Goal: Task Accomplishment & Management: Use online tool/utility

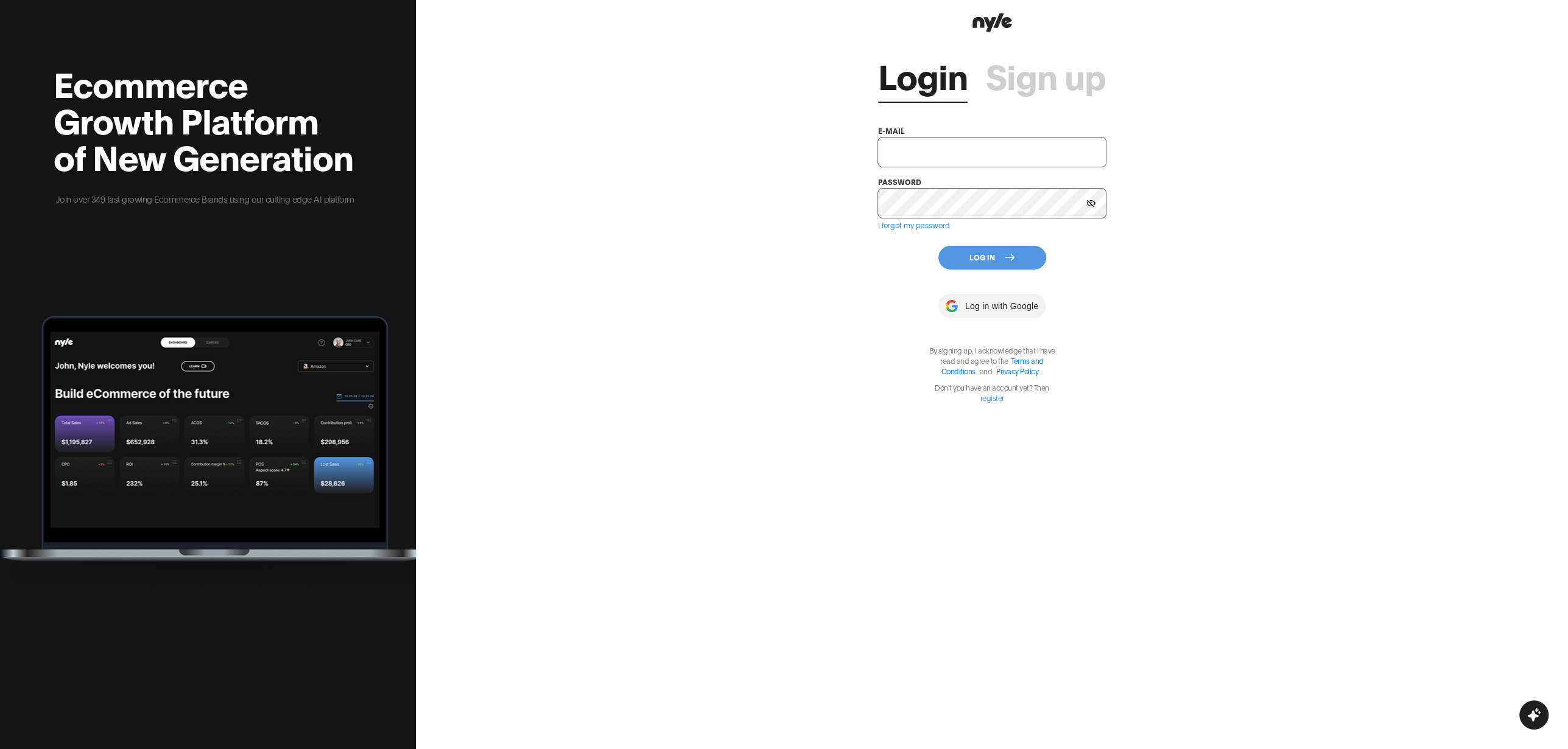
type input "[EMAIL_ADDRESS][PERSON_NAME]"
click at [988, 264] on button "Log In" at bounding box center [992, 257] width 108 height 23
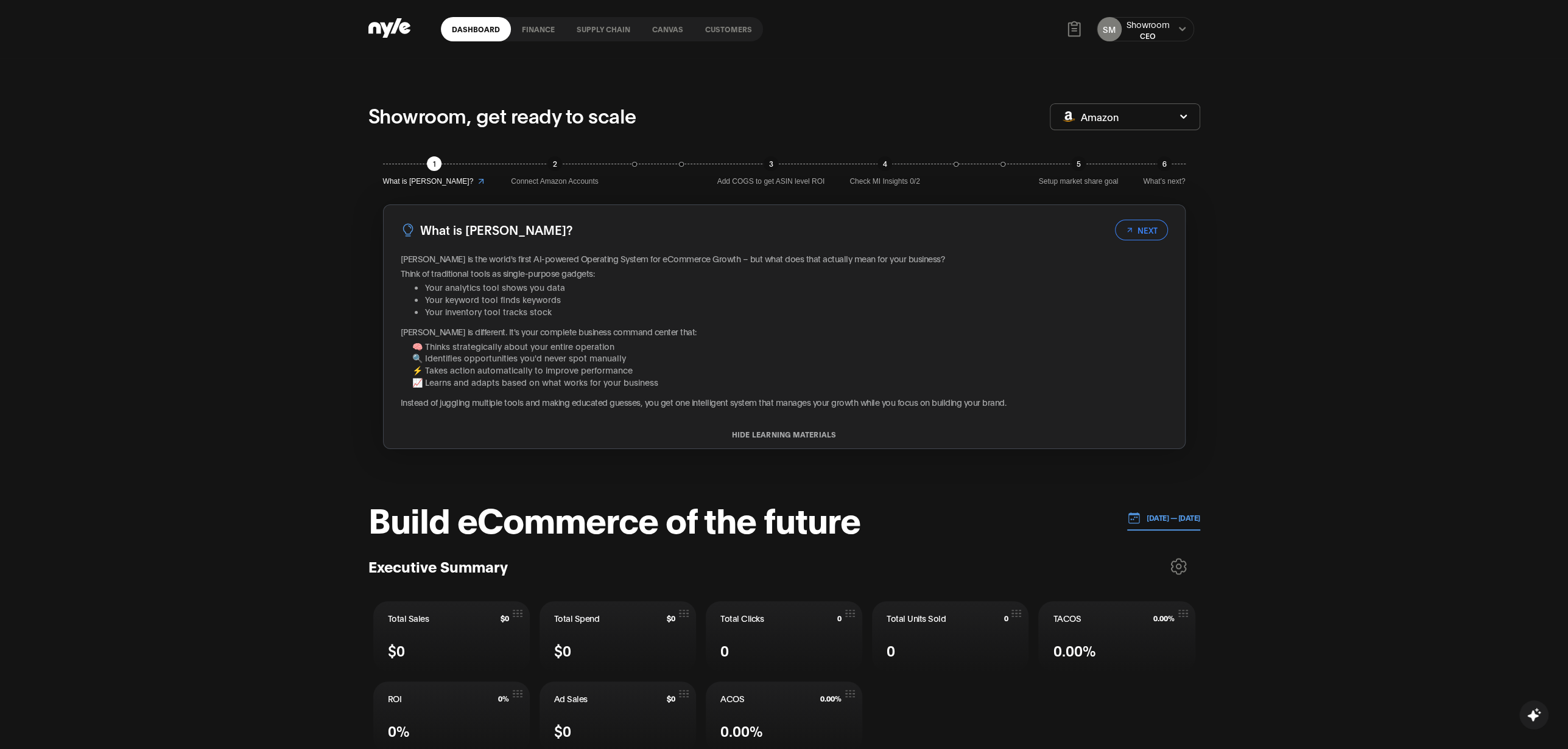
click at [735, 34] on link "Customers" at bounding box center [728, 29] width 69 height 24
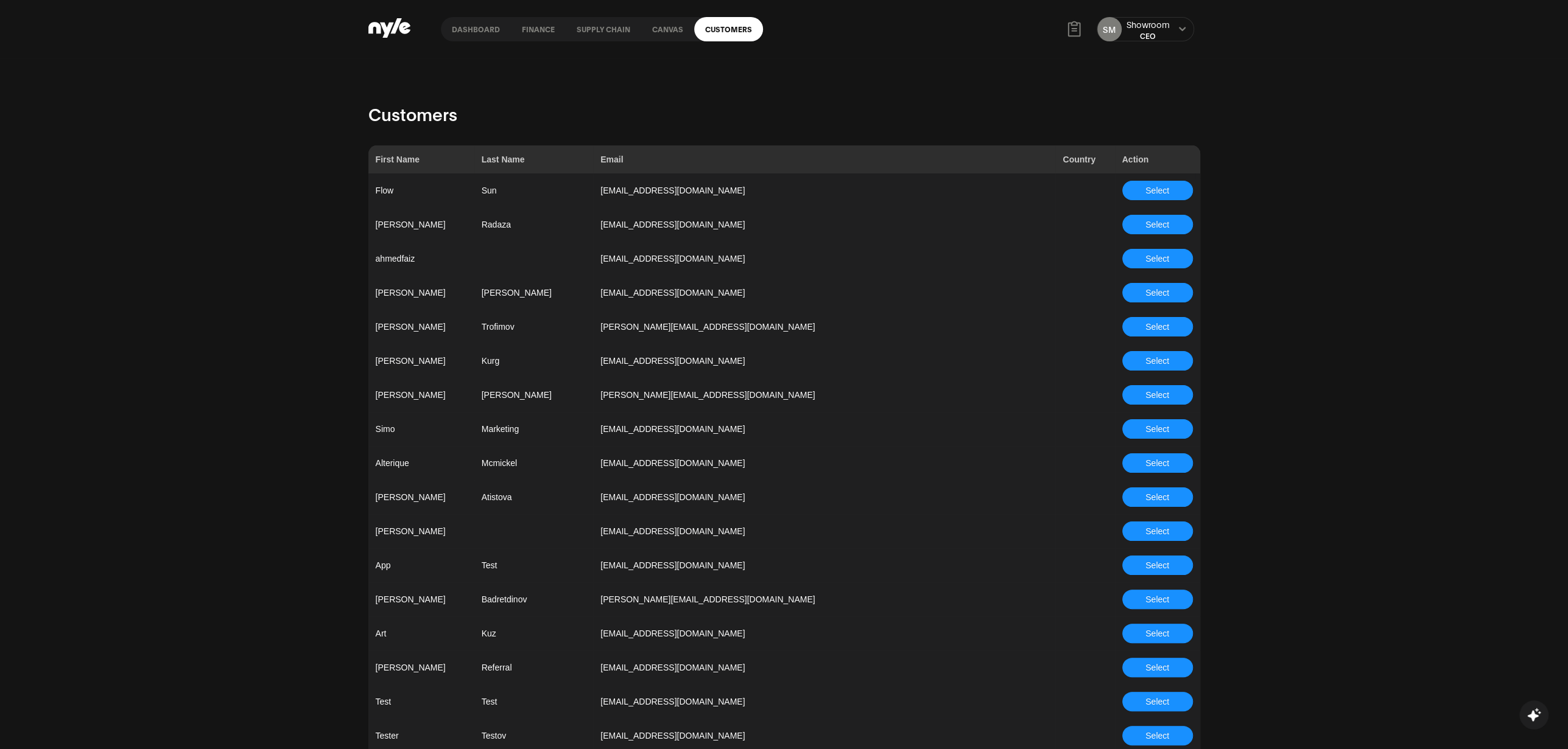
scroll to position [873, 0]
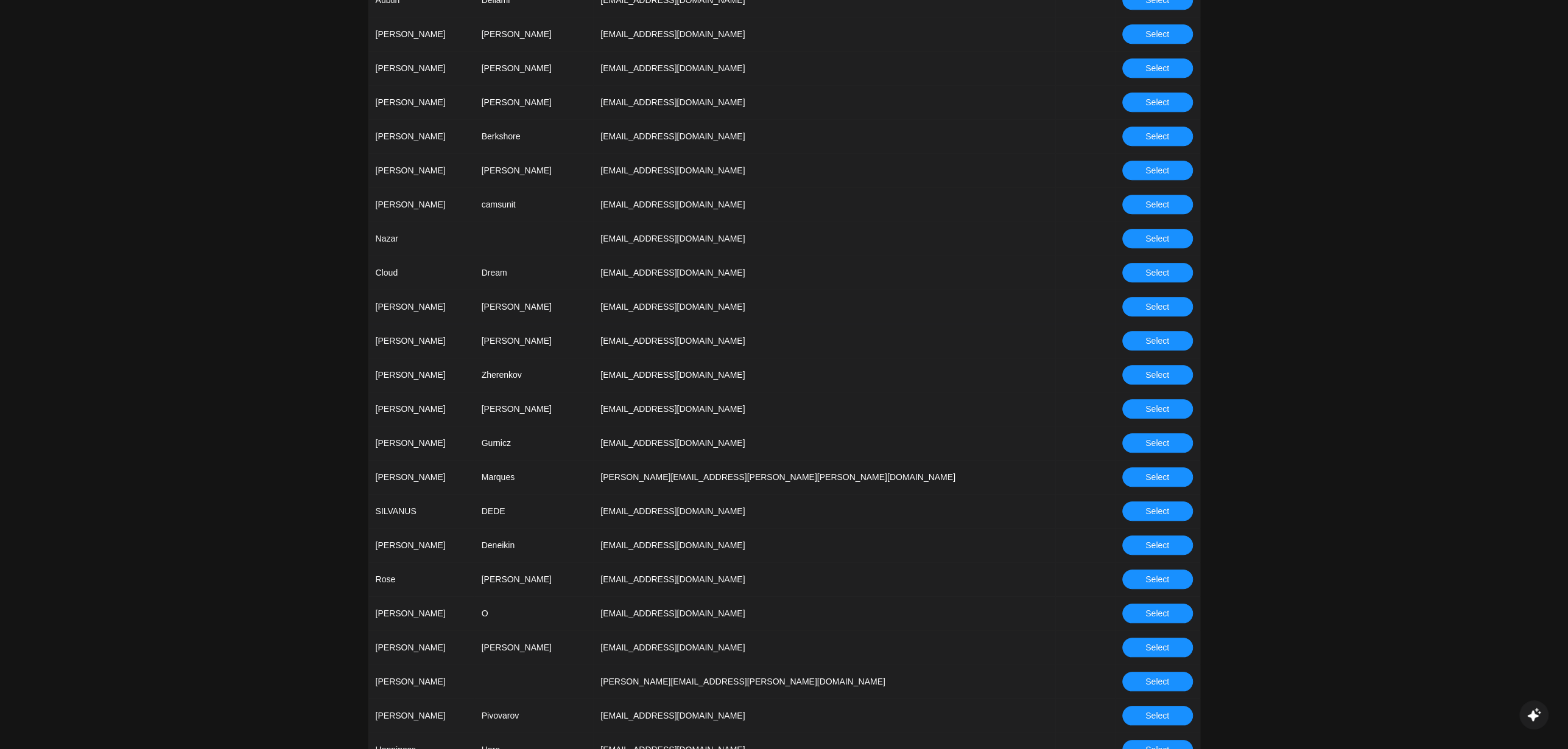
click at [1146, 377] on span "Select" at bounding box center [1157, 375] width 23 height 13
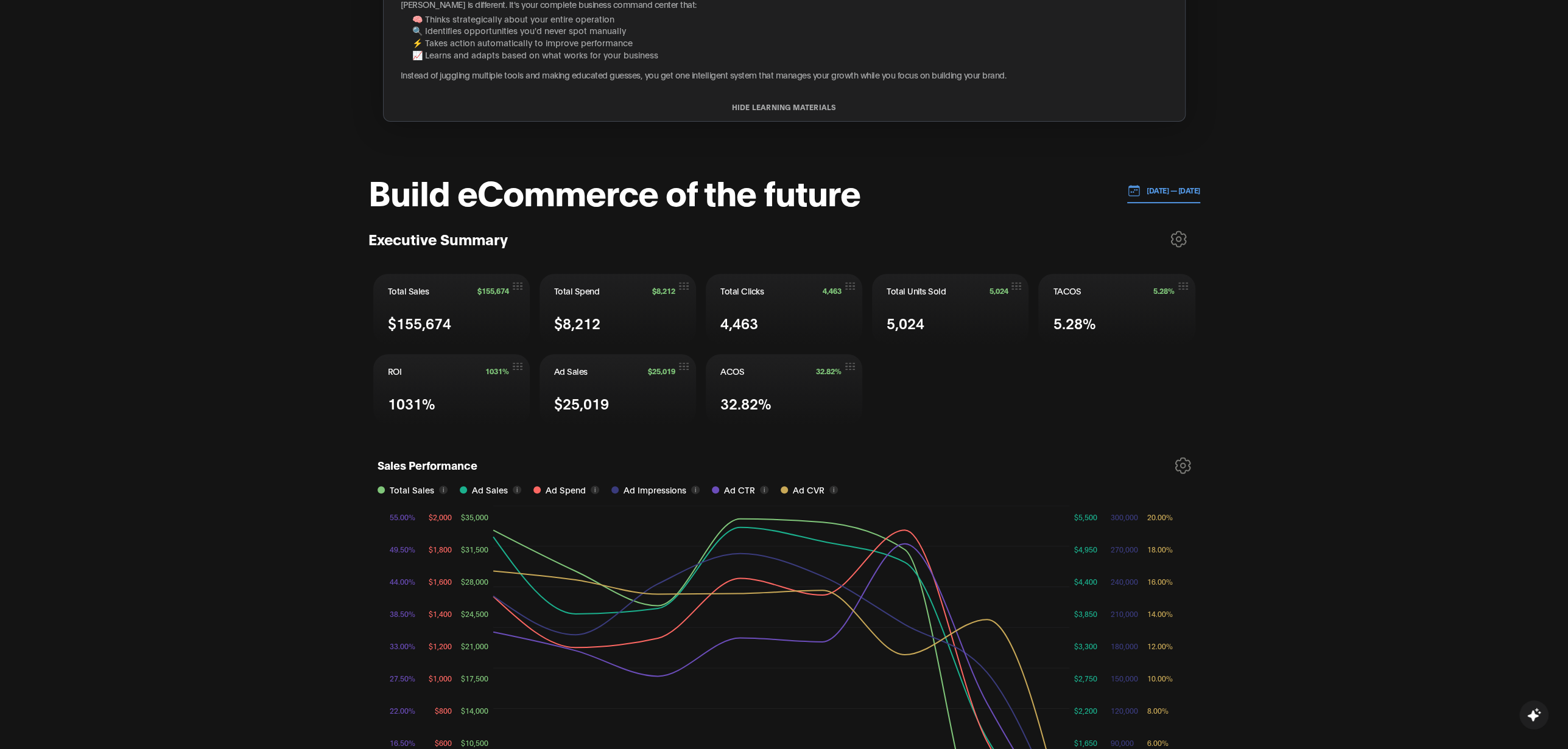
scroll to position [327, 0]
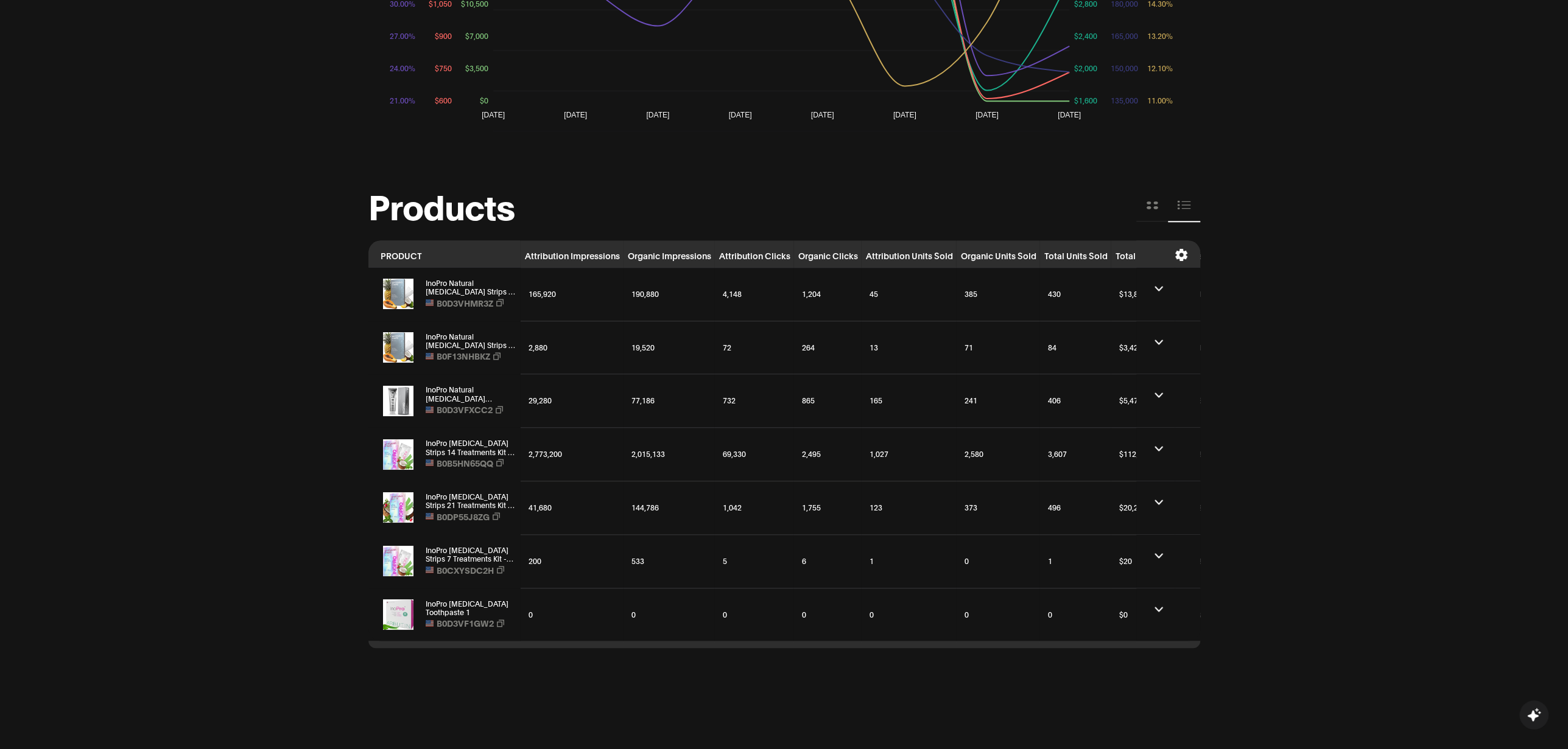
scroll to position [1086, 0]
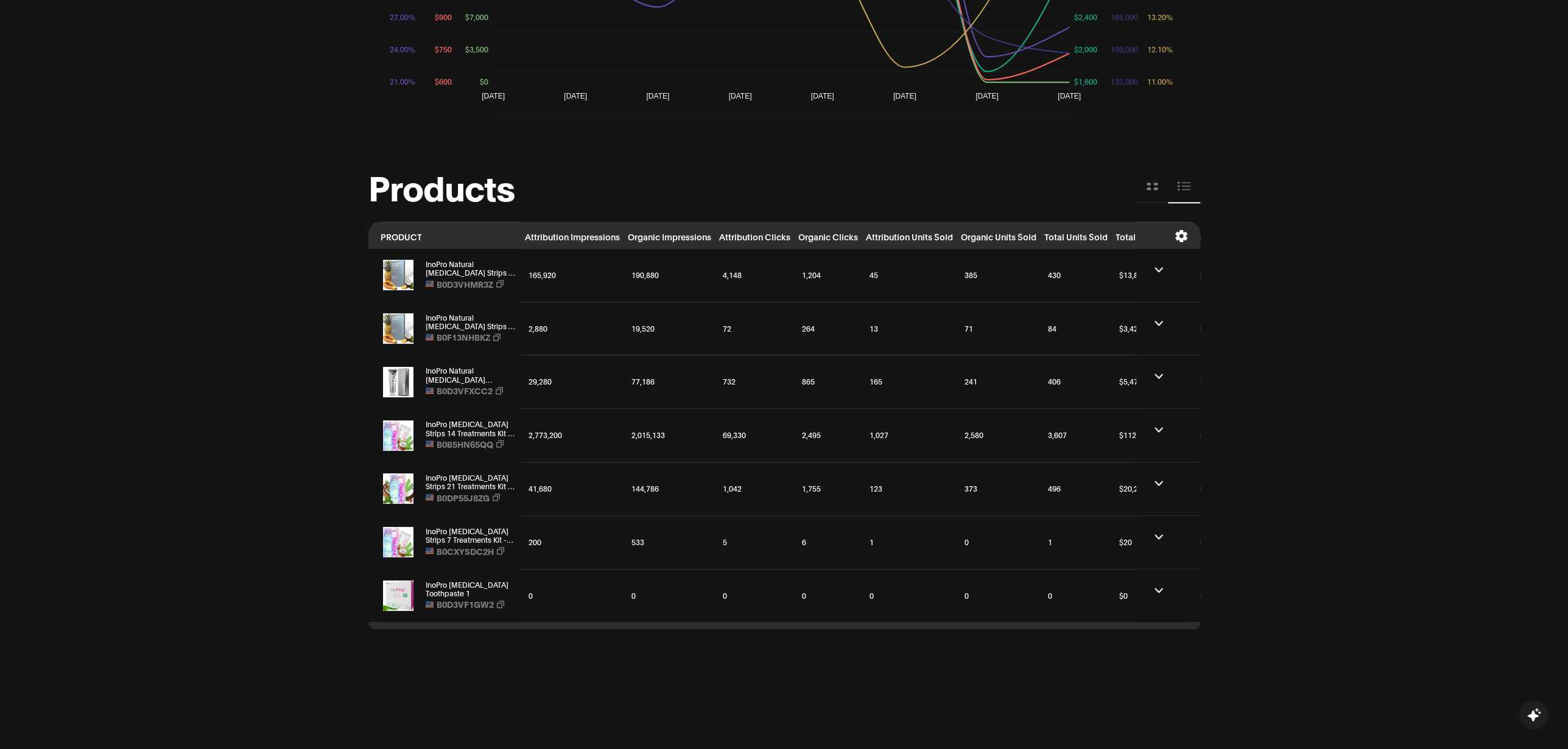
click at [1185, 231] on icon at bounding box center [1180, 237] width 13 height 13
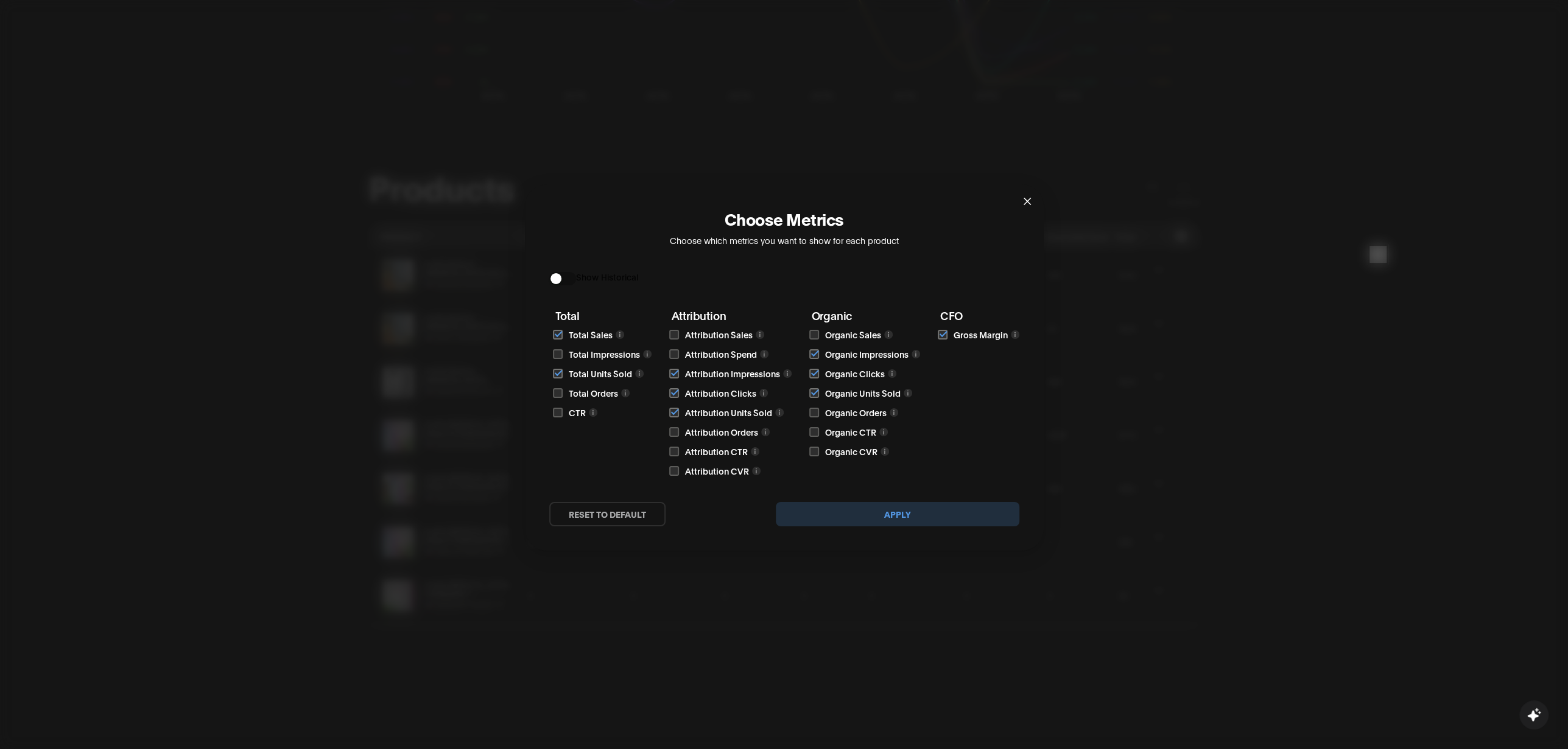
click at [1025, 199] on icon "close" at bounding box center [1026, 201] width 7 height 7
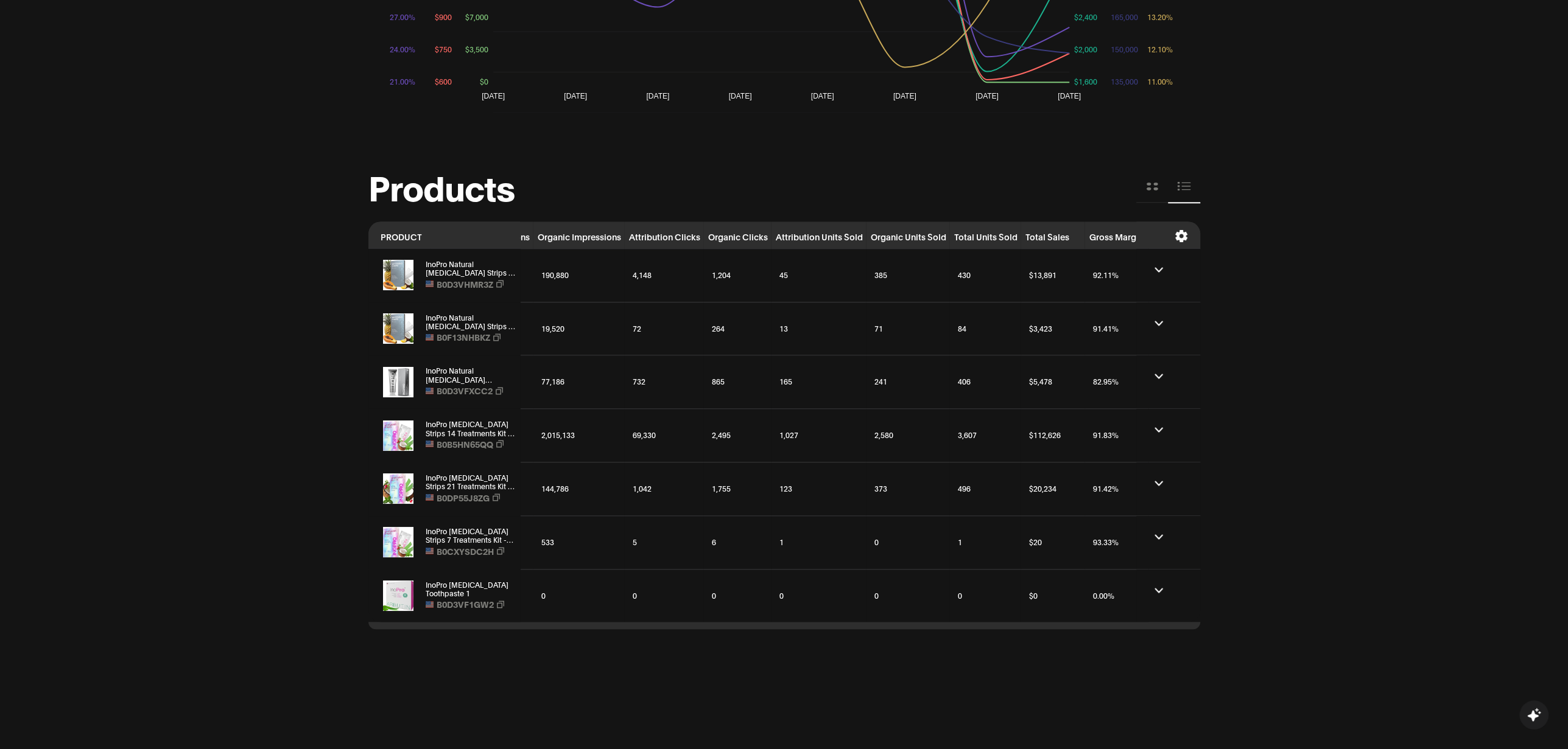
scroll to position [0, 100]
click at [607, 279] on div "190,880" at bounding box center [570, 275] width 84 height 22
click at [1159, 265] on button at bounding box center [1159, 270] width 9 height 12
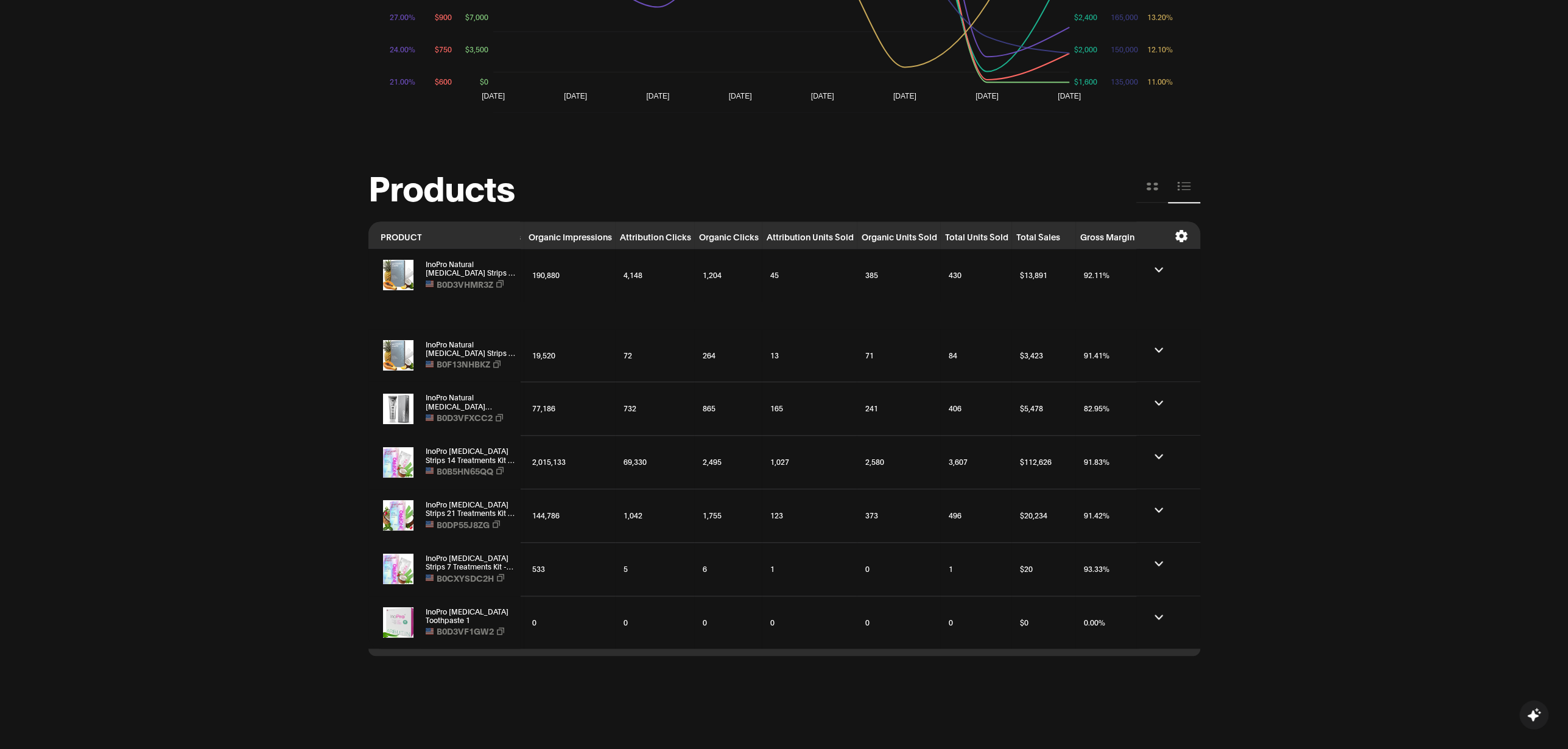
click at [1161, 271] on icon at bounding box center [1159, 270] width 9 height 5
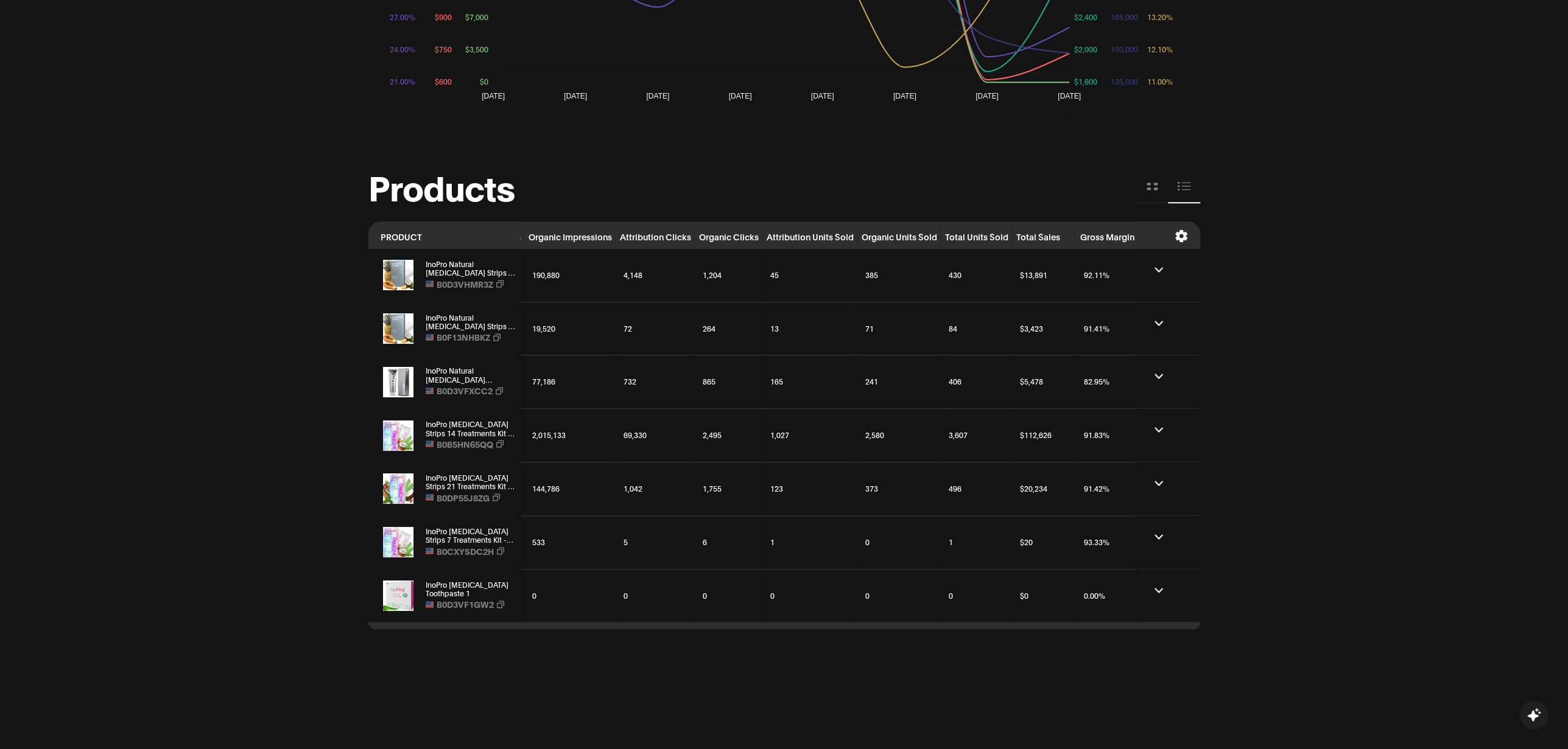
click at [1160, 321] on icon at bounding box center [1159, 324] width 9 height 5
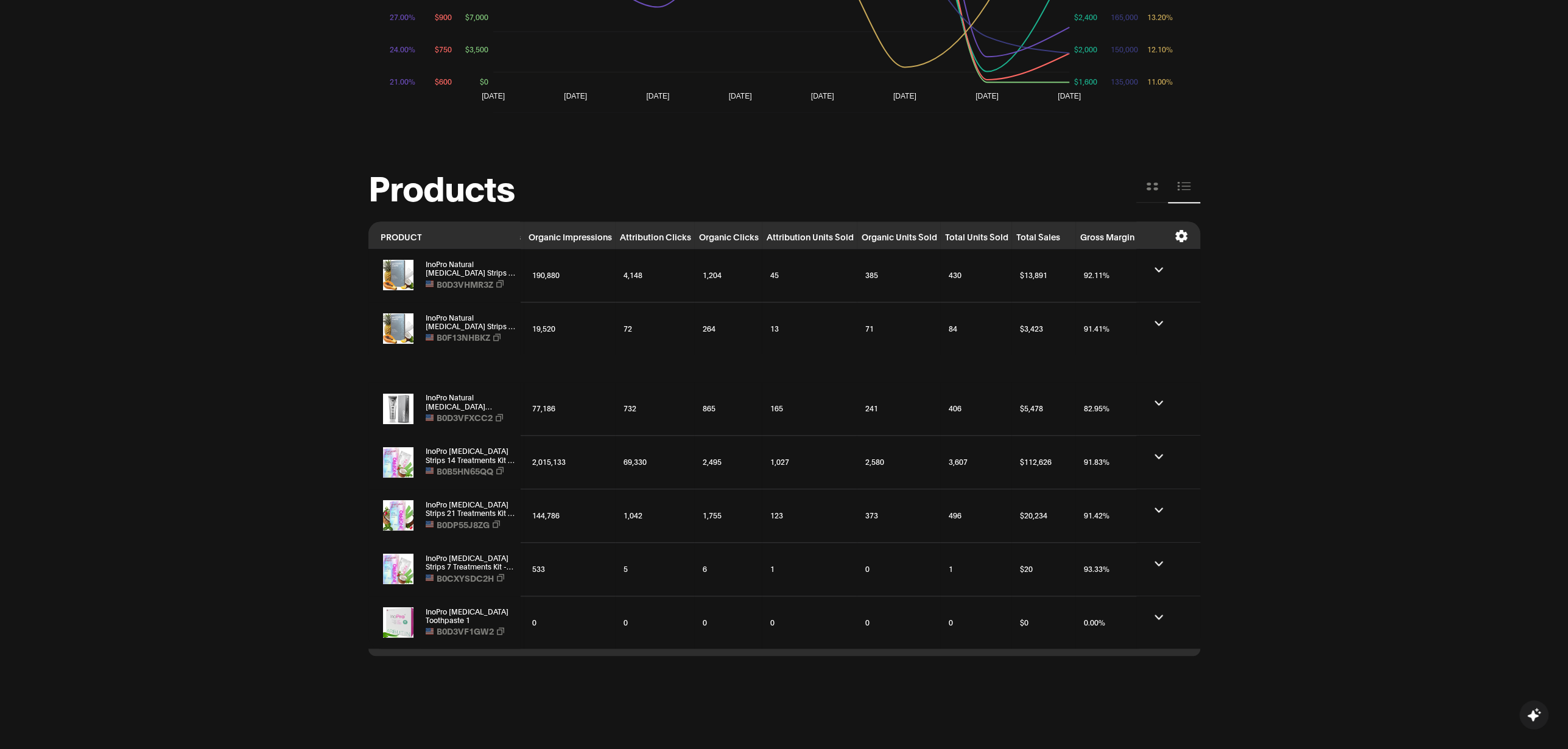
click at [1160, 321] on icon at bounding box center [1159, 324] width 9 height 5
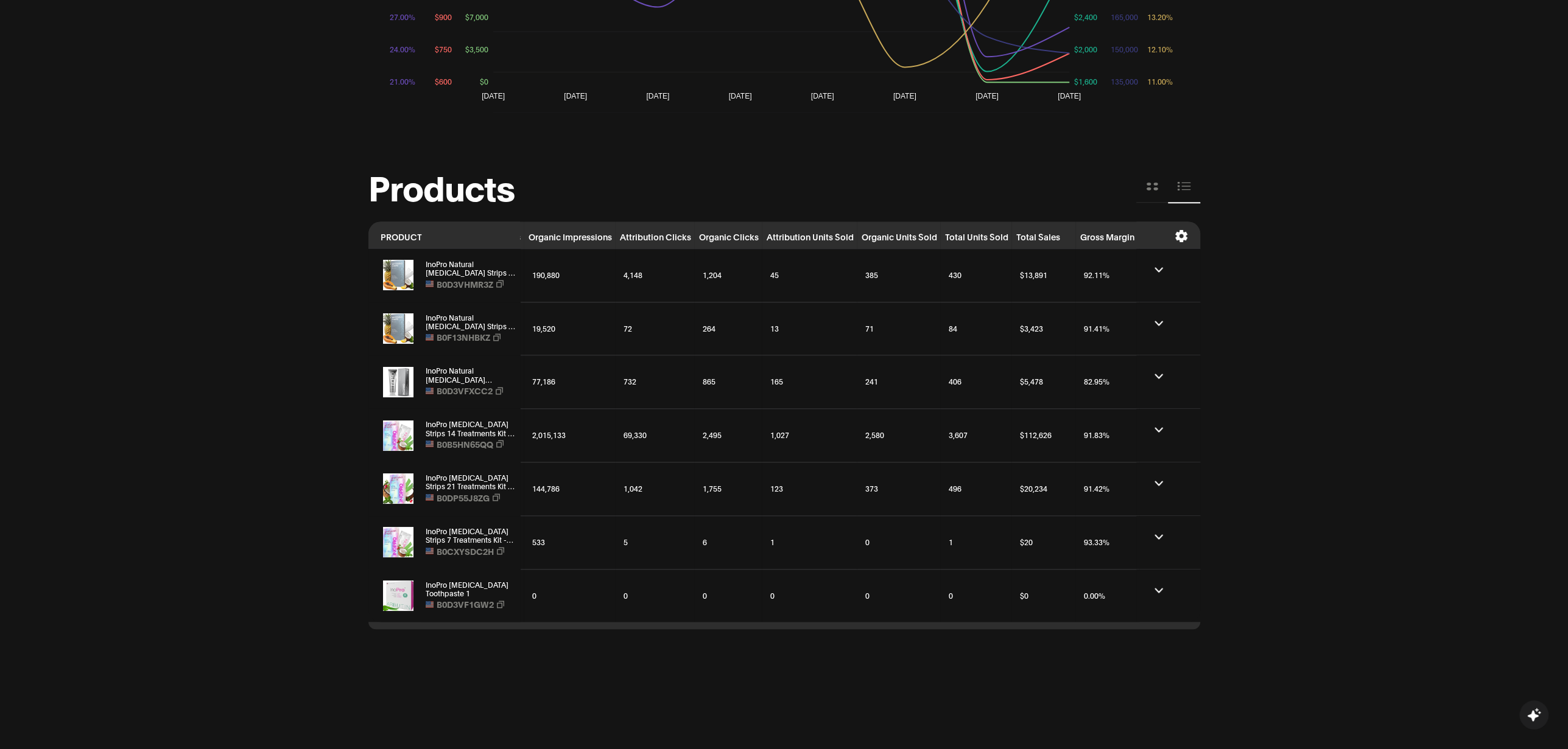
click at [1153, 274] on td at bounding box center [1167, 275] width 64 height 54
click at [1156, 194] on button at bounding box center [1151, 187] width 31 height 32
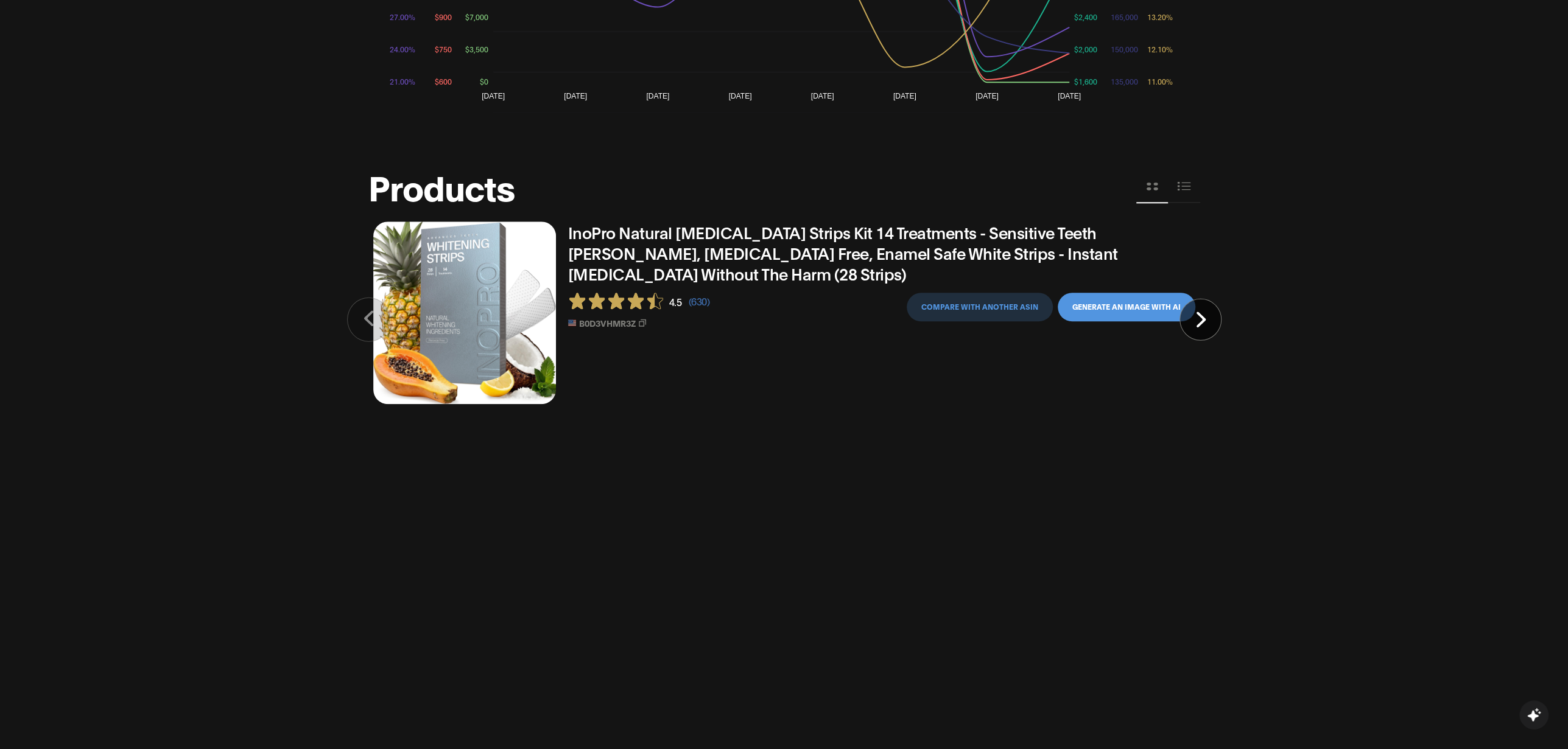
click at [1094, 318] on button "Generate an image with AI" at bounding box center [1126, 307] width 137 height 29
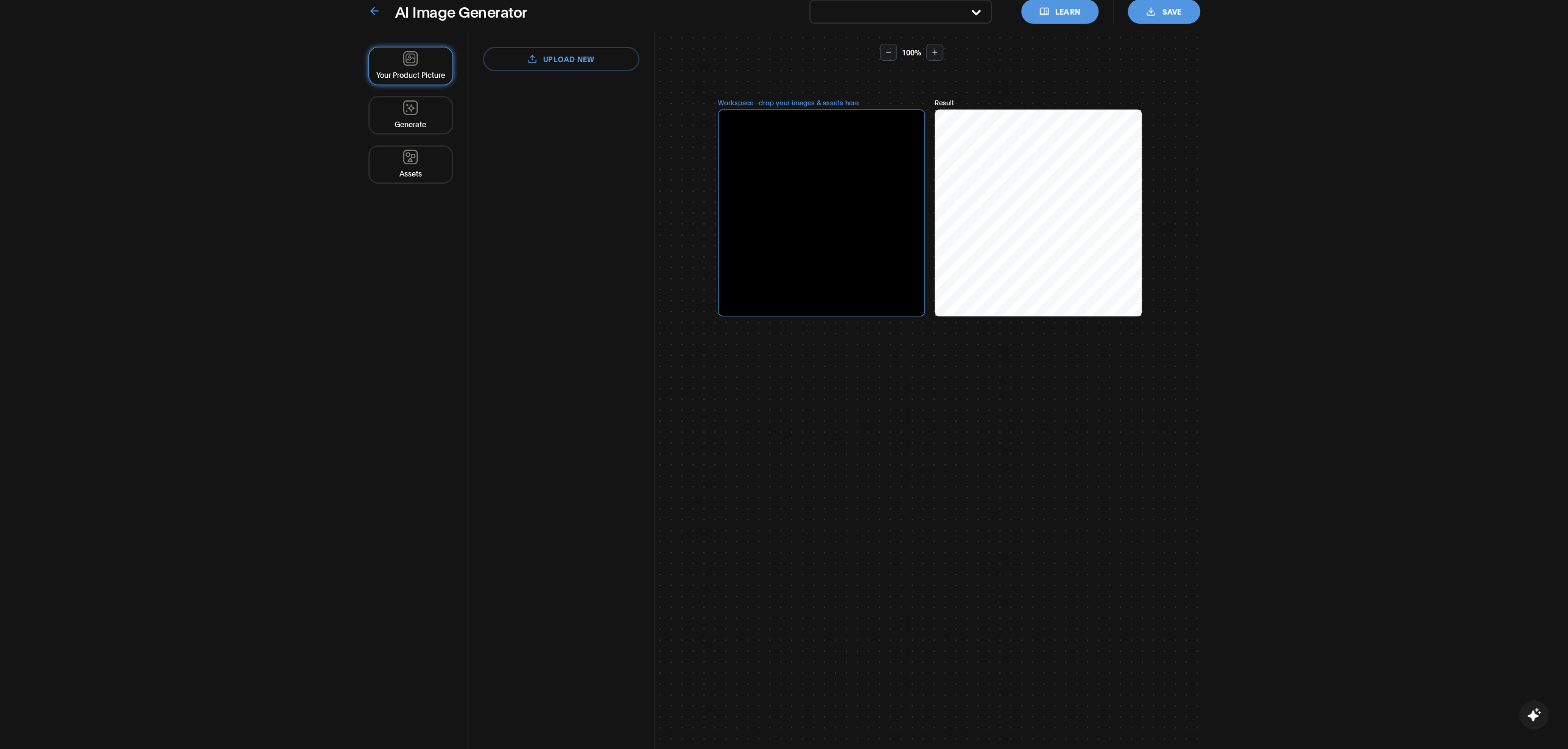
type input "InoPro Natural Teeth Whitening Strips Kit 14 Treatments - Sensitive Teeth White…"
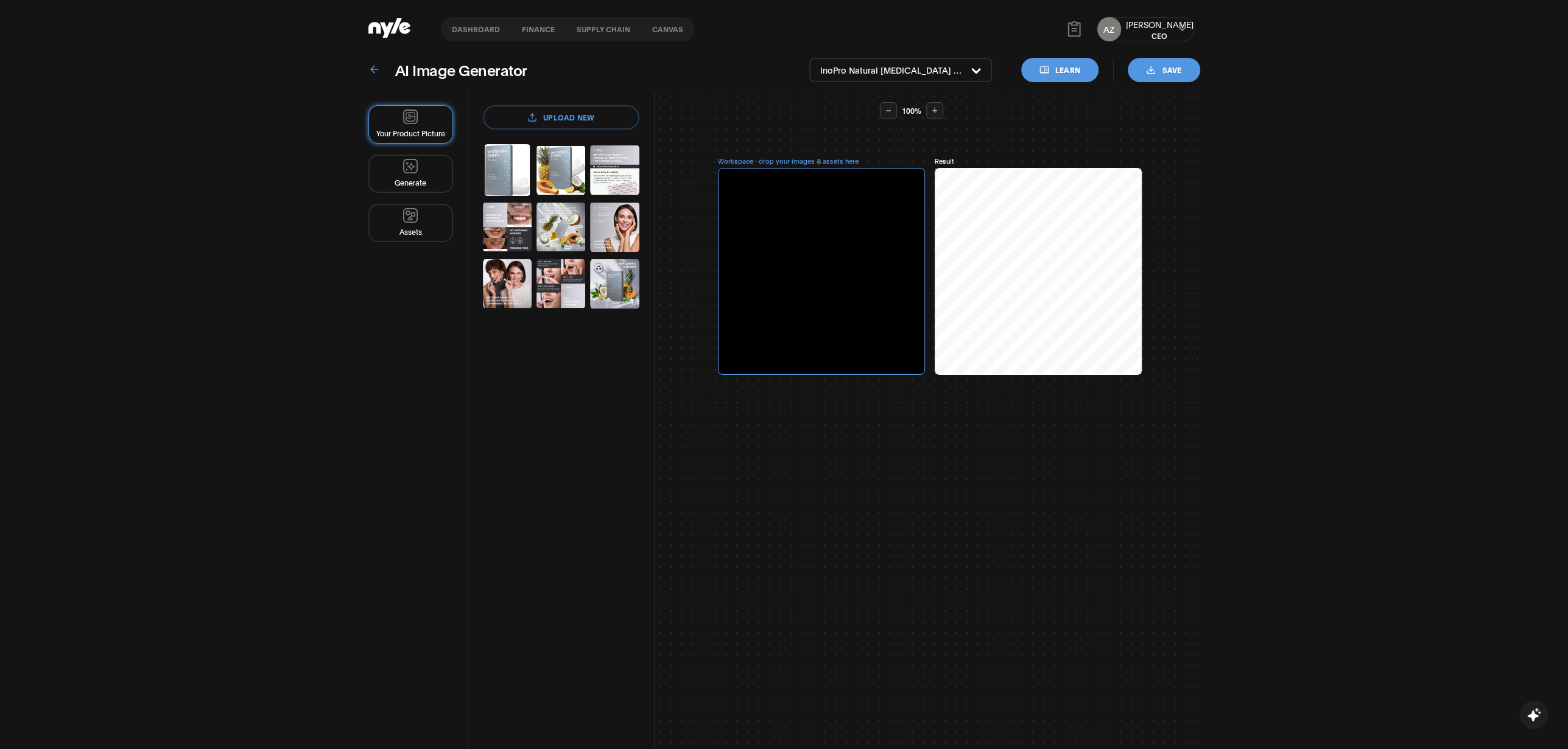
click at [369, 65] on icon at bounding box center [375, 70] width 13 height 13
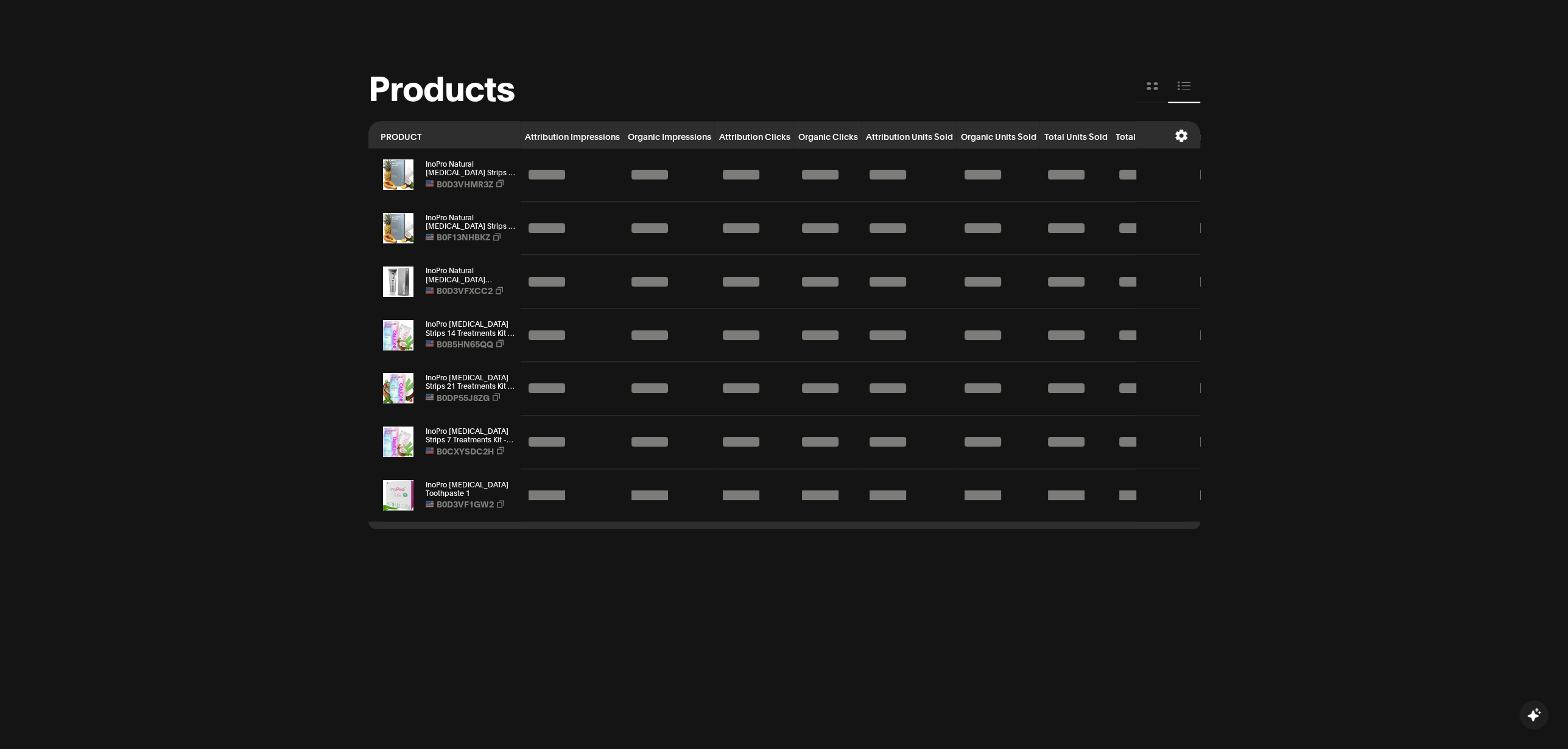
scroll to position [1180, 0]
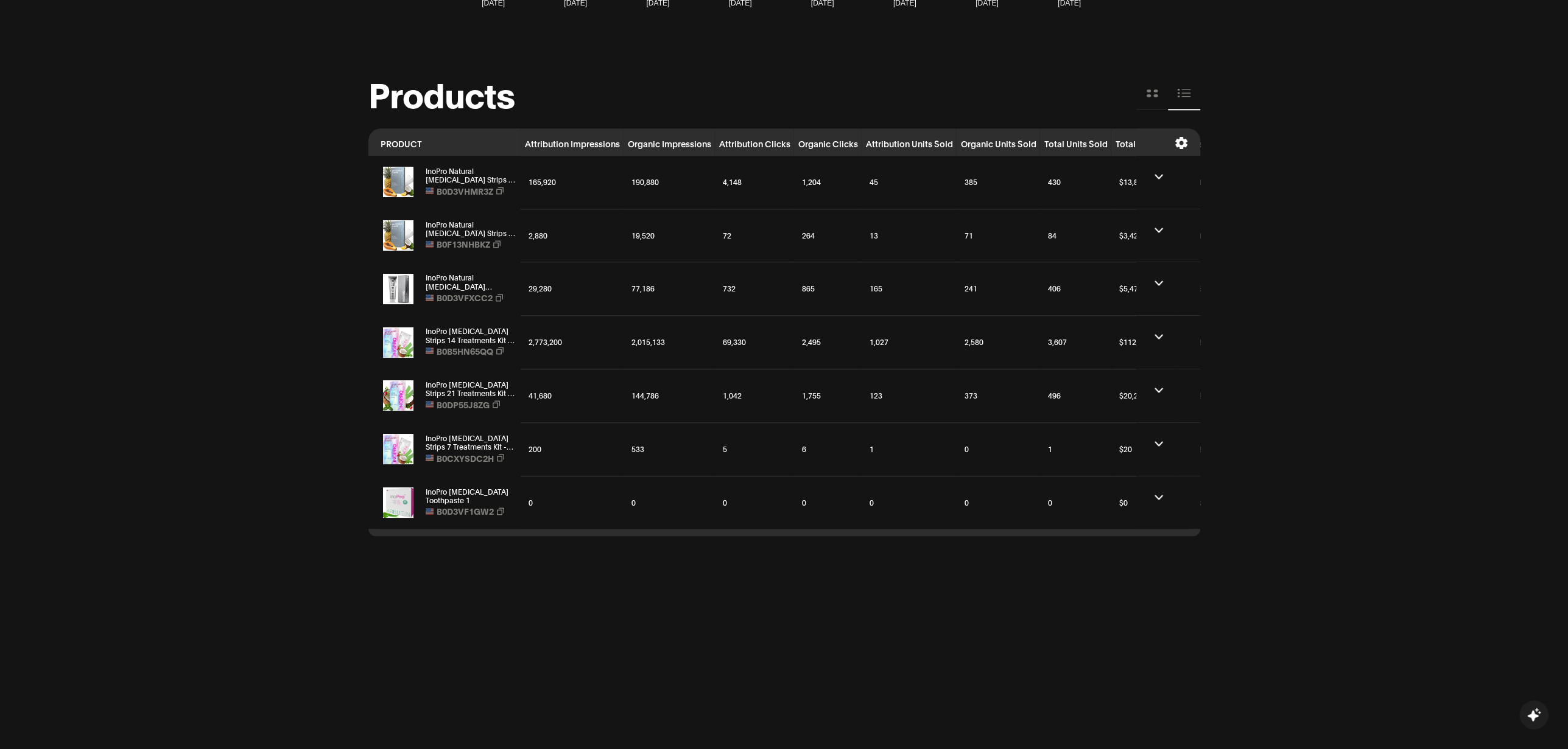
click at [1154, 91] on icon at bounding box center [1152, 92] width 13 height 13
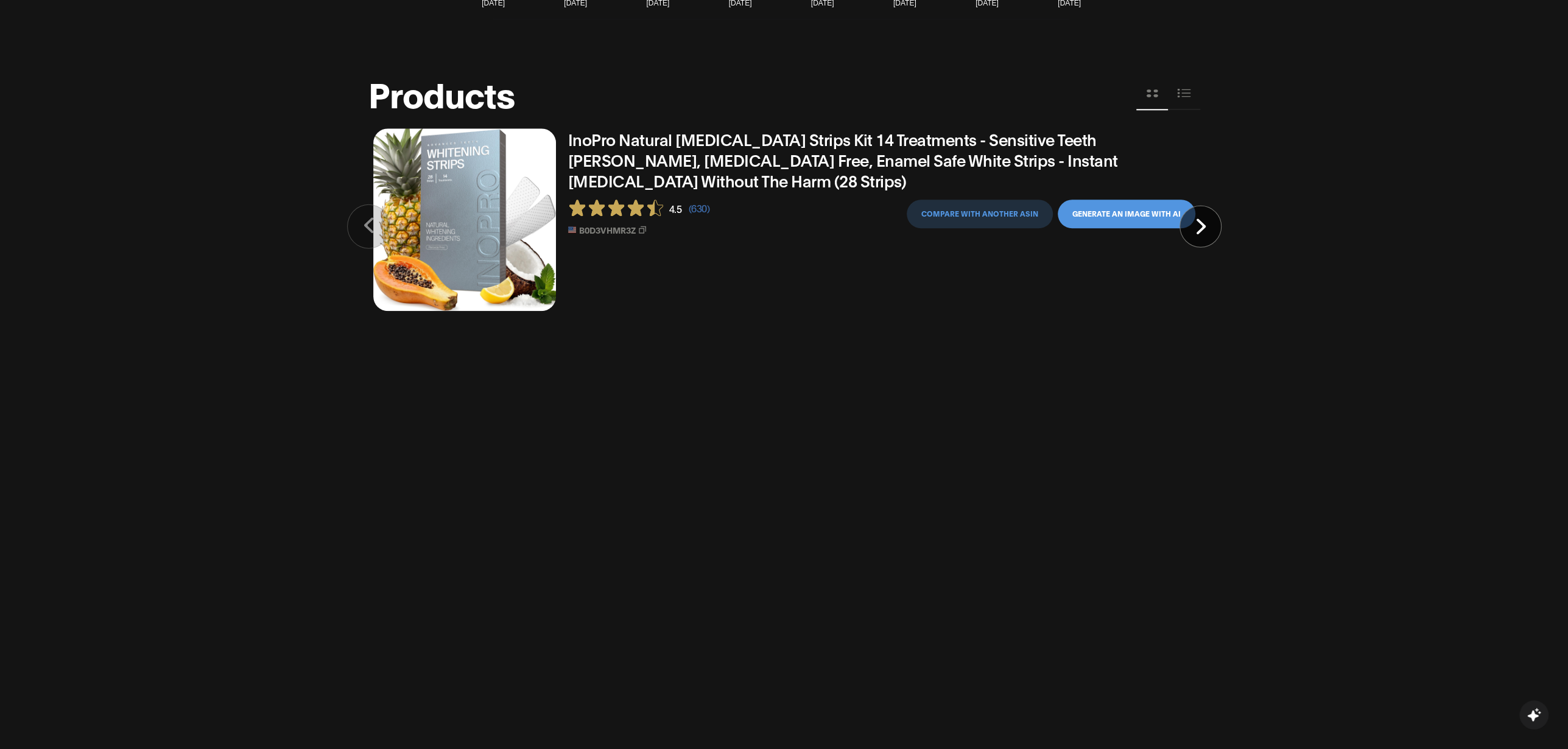
click at [992, 213] on button "Compare with another asin" at bounding box center [980, 214] width 146 height 29
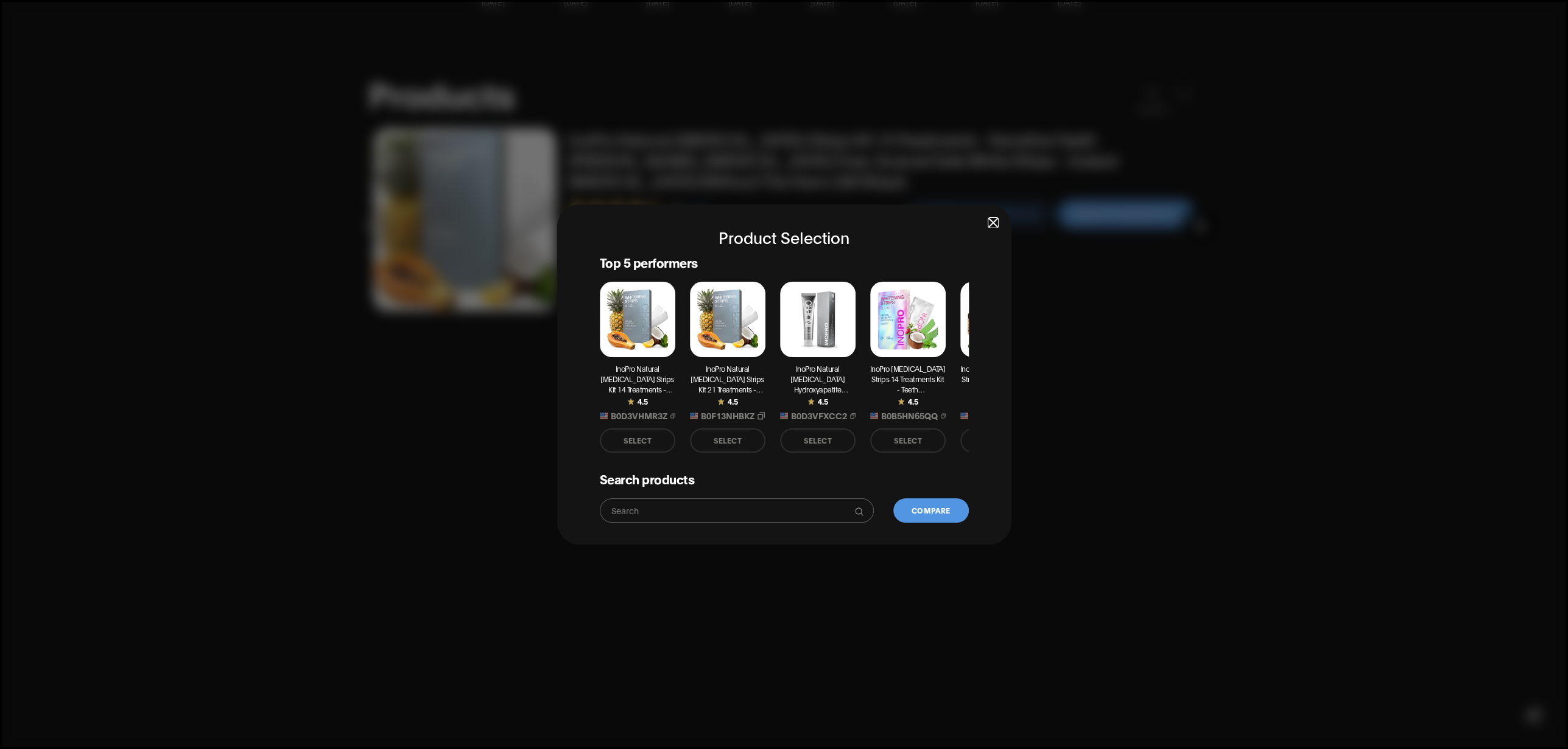
click at [769, 509] on input "text" at bounding box center [729, 510] width 239 height 13
click at [993, 222] on span "button" at bounding box center [993, 223] width 9 height 9
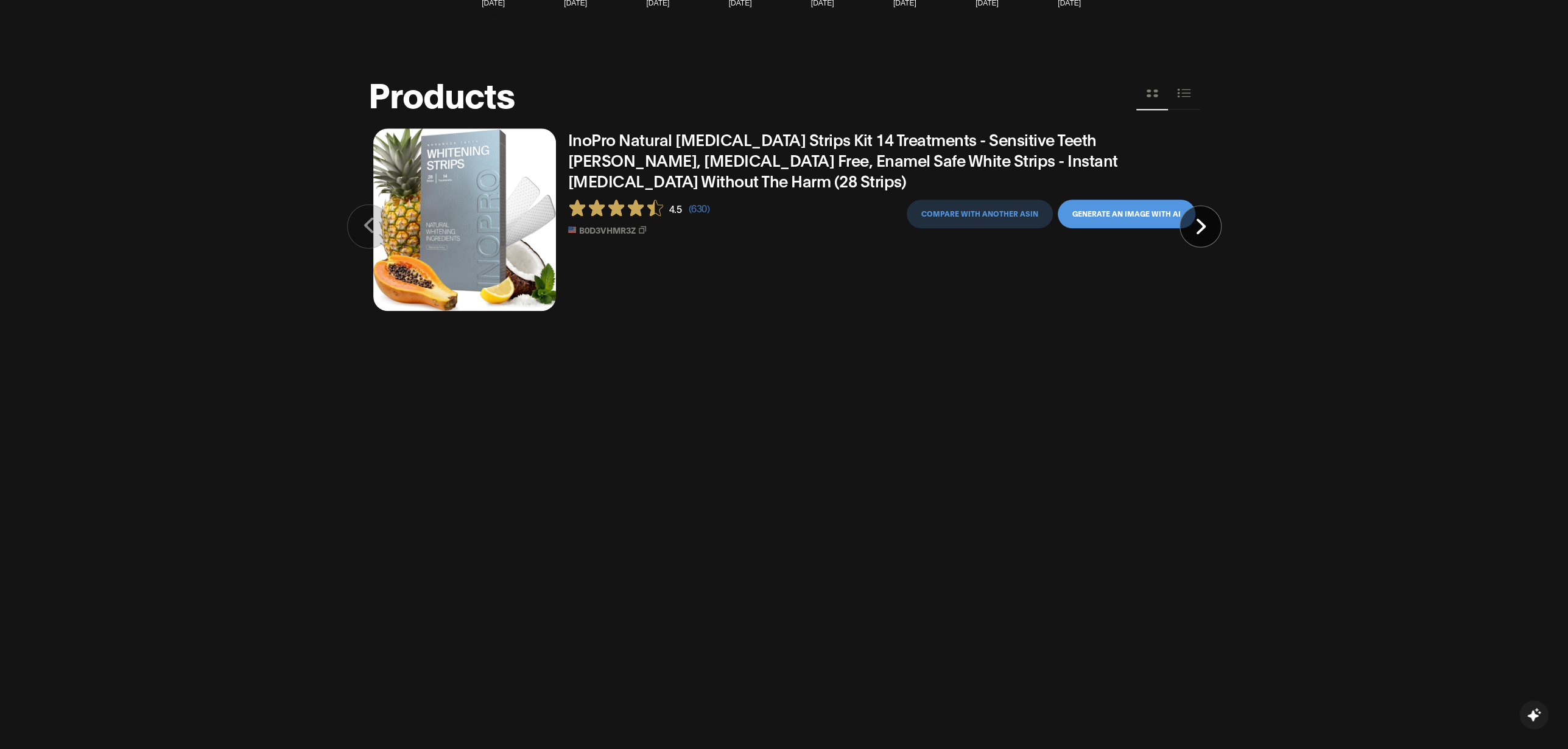
click at [1192, 91] on button at bounding box center [1184, 93] width 32 height 32
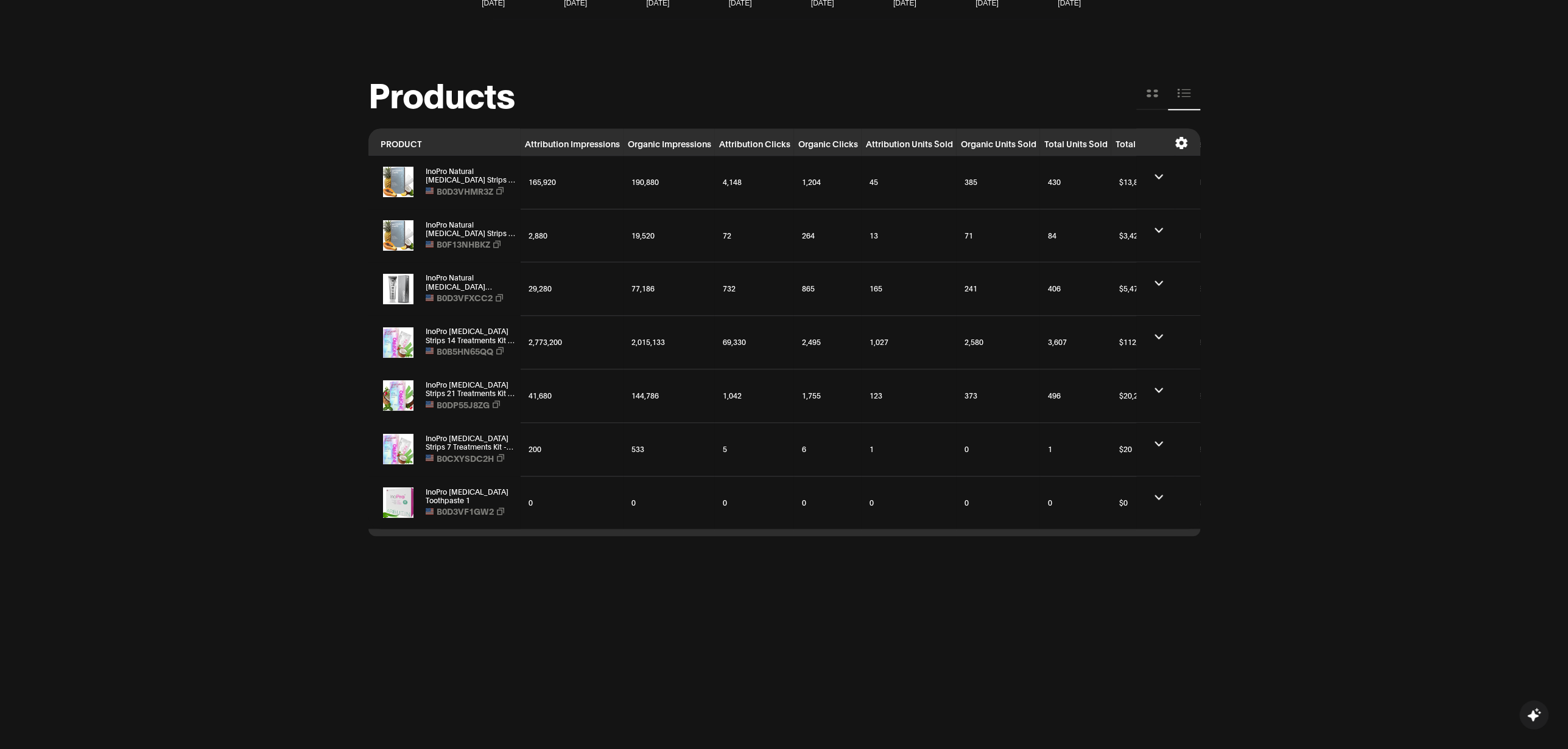
click at [497, 297] on icon "Copy product code B0D3VFXCC2" at bounding box center [499, 298] width 7 height 8
click at [499, 294] on icon "Copy product code B0D3VFXCC2" at bounding box center [499, 298] width 7 height 8
click at [499, 243] on icon "Copy product code B0F13NHBKZ" at bounding box center [497, 244] width 7 height 7
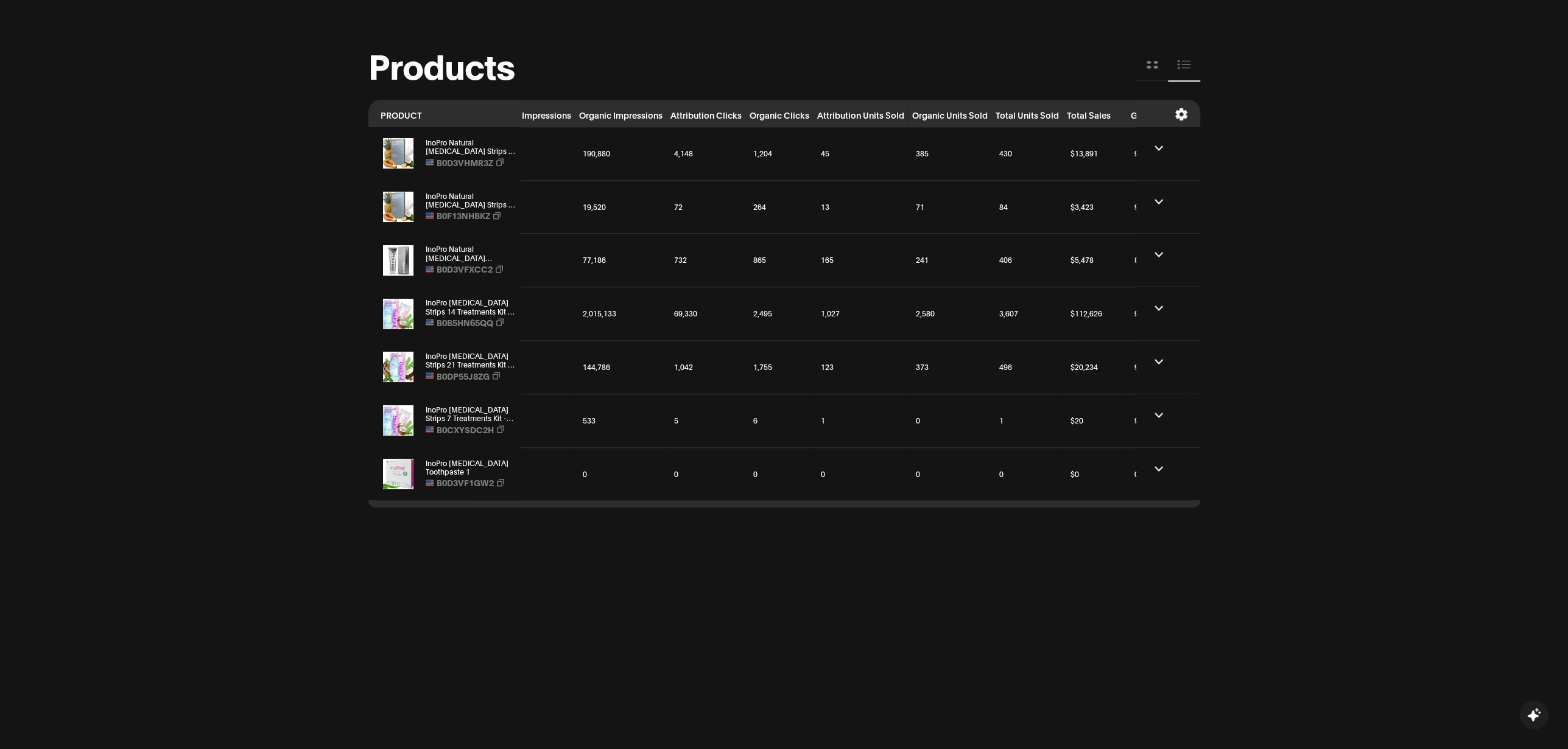
scroll to position [0, 100]
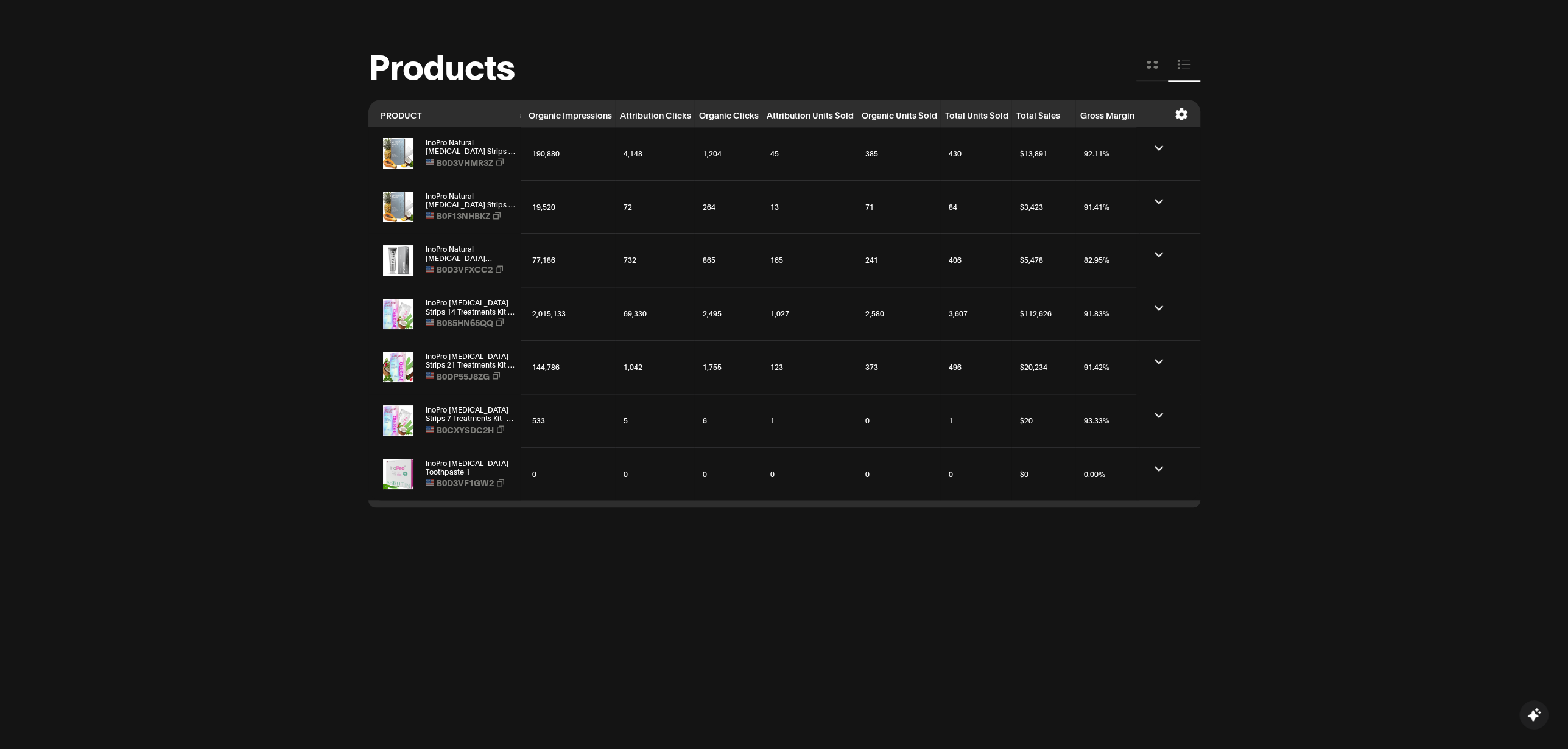
click at [1178, 115] on icon at bounding box center [1180, 115] width 13 height 13
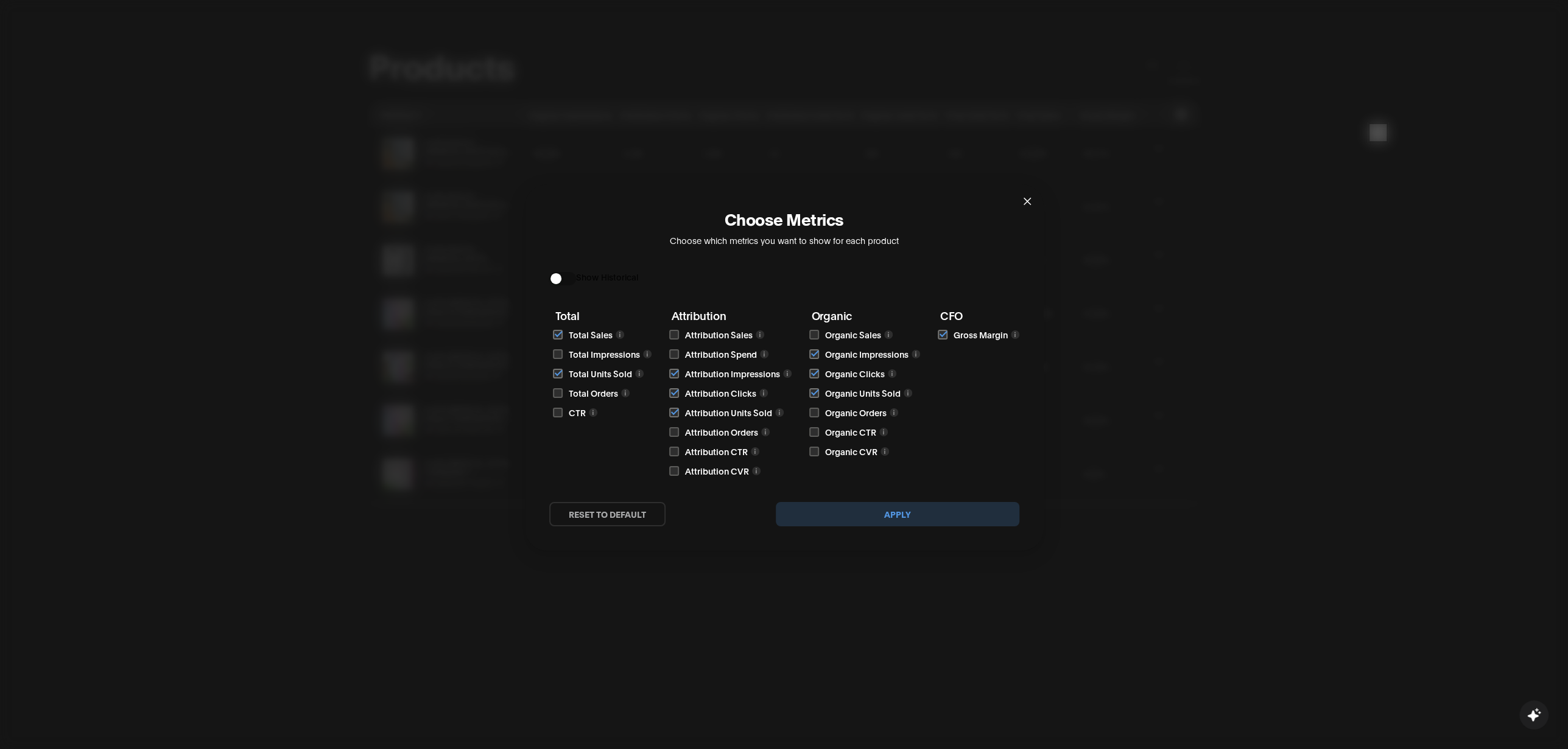
click at [560, 417] on input "checkbox" at bounding box center [557, 413] width 10 height 10
checkbox input "true"
click at [856, 507] on button "Apply" at bounding box center [897, 514] width 243 height 24
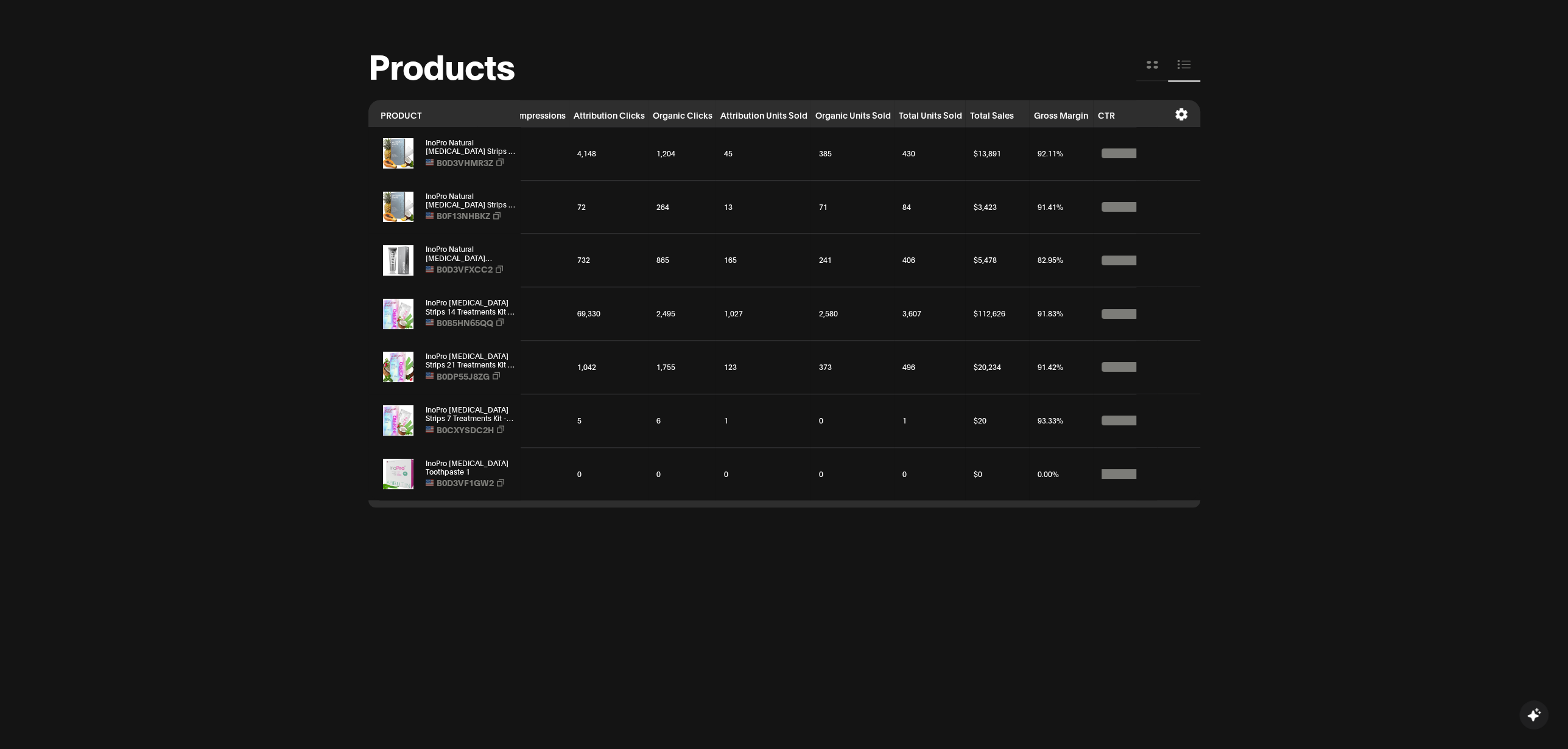
scroll to position [0, 163]
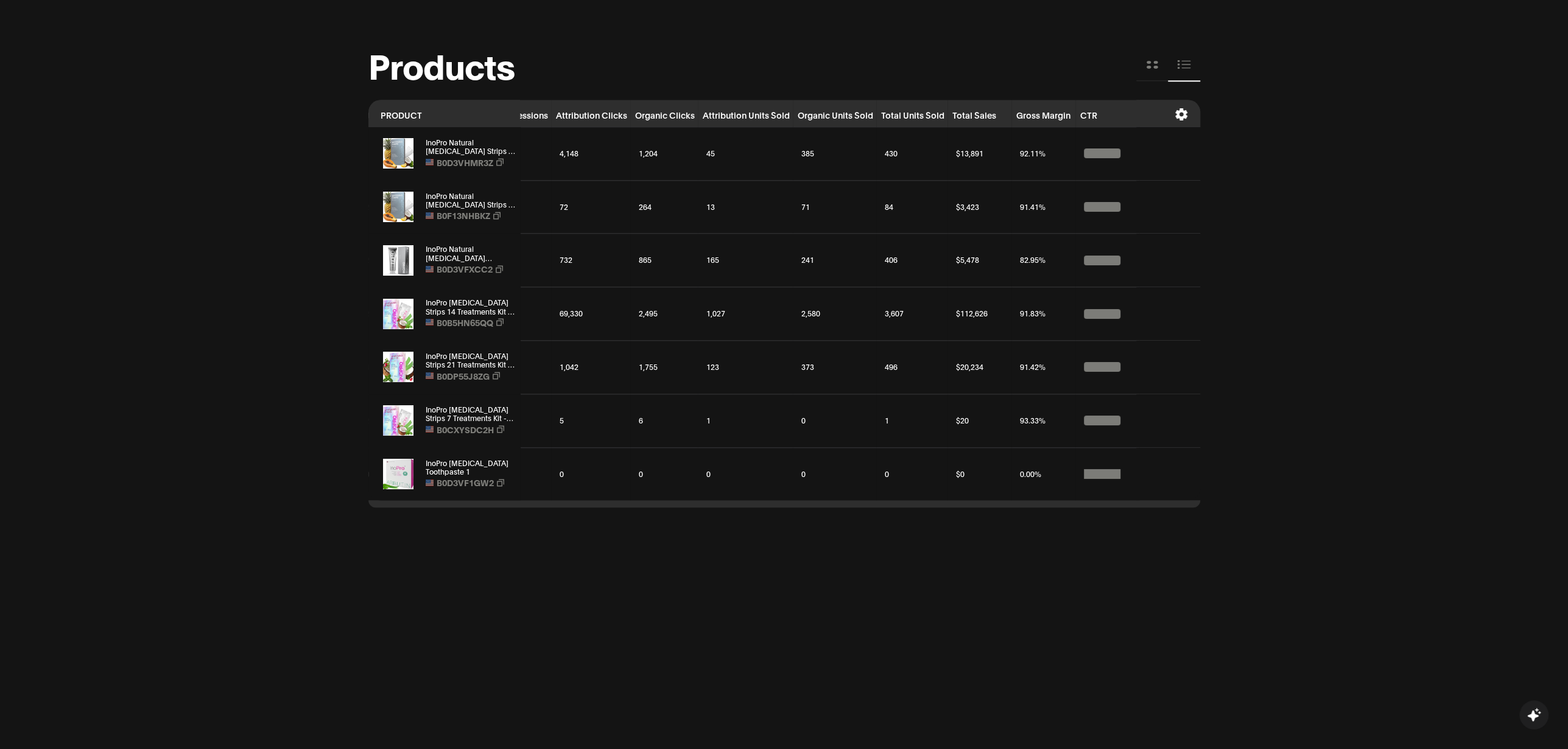
click at [1189, 118] on th at bounding box center [1167, 113] width 64 height 27
click at [1180, 115] on icon at bounding box center [1180, 115] width 13 height 13
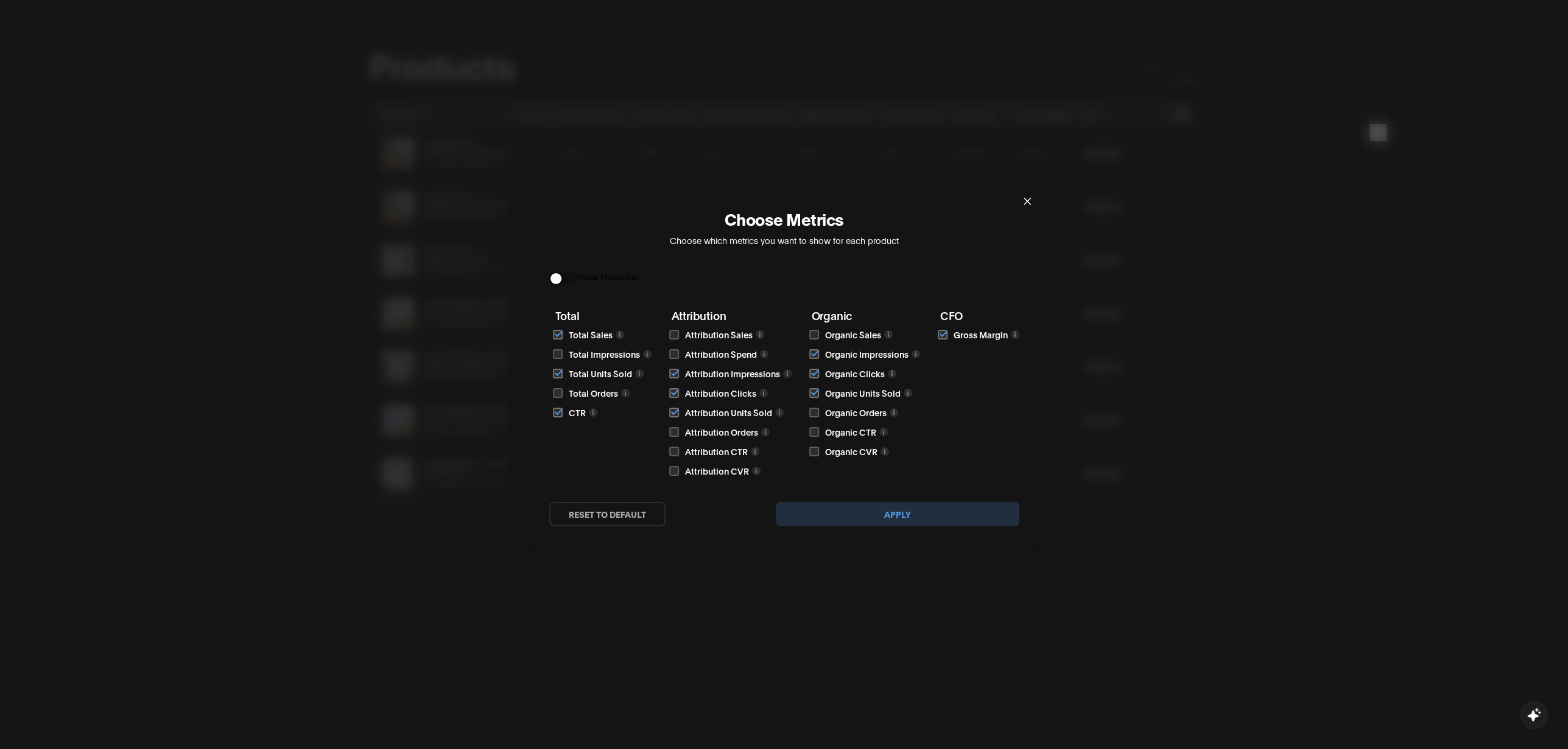
click at [559, 279] on div "button" at bounding box center [556, 279] width 11 height 11
click at [918, 518] on button "Apply" at bounding box center [897, 514] width 243 height 24
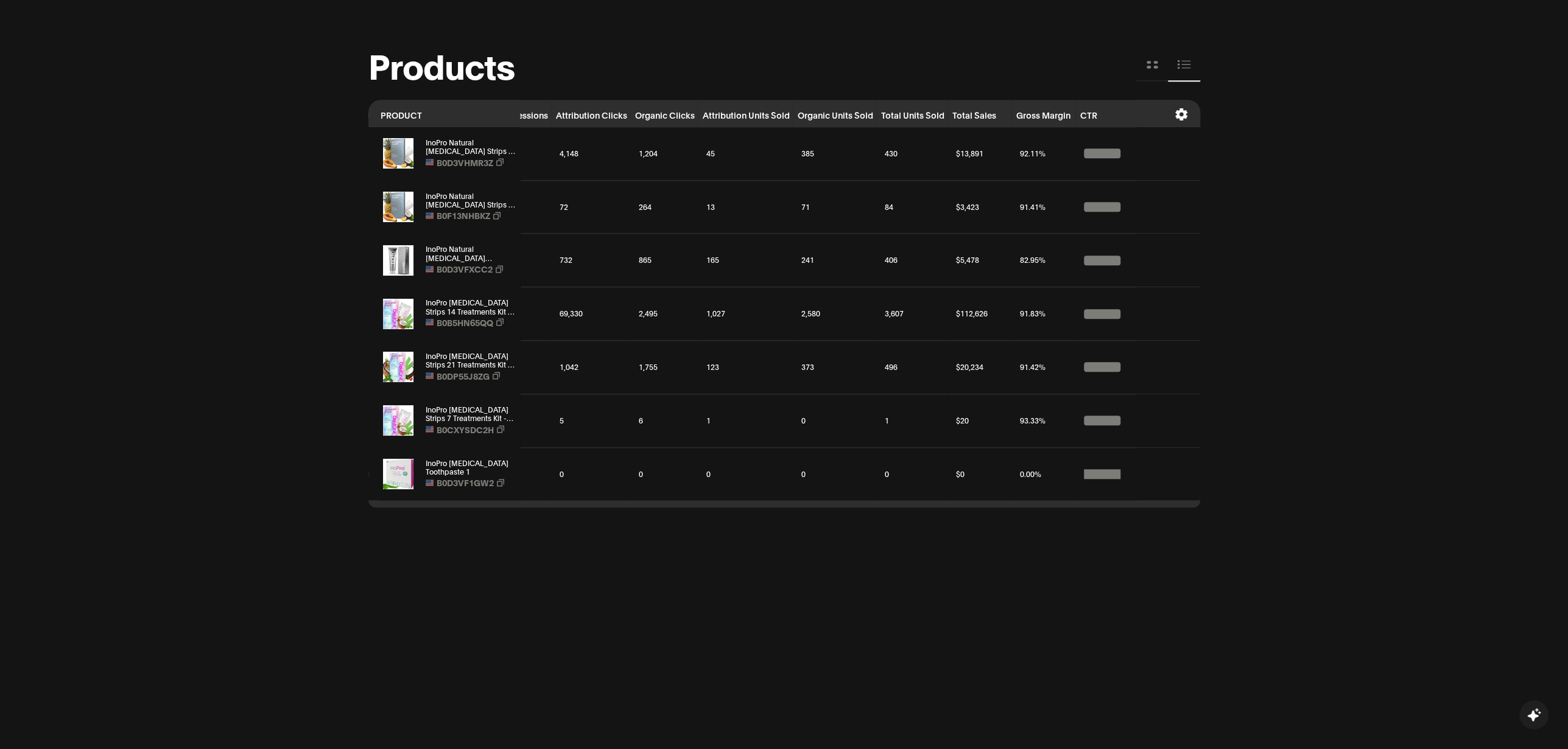
click at [1182, 117] on icon at bounding box center [1180, 115] width 13 height 13
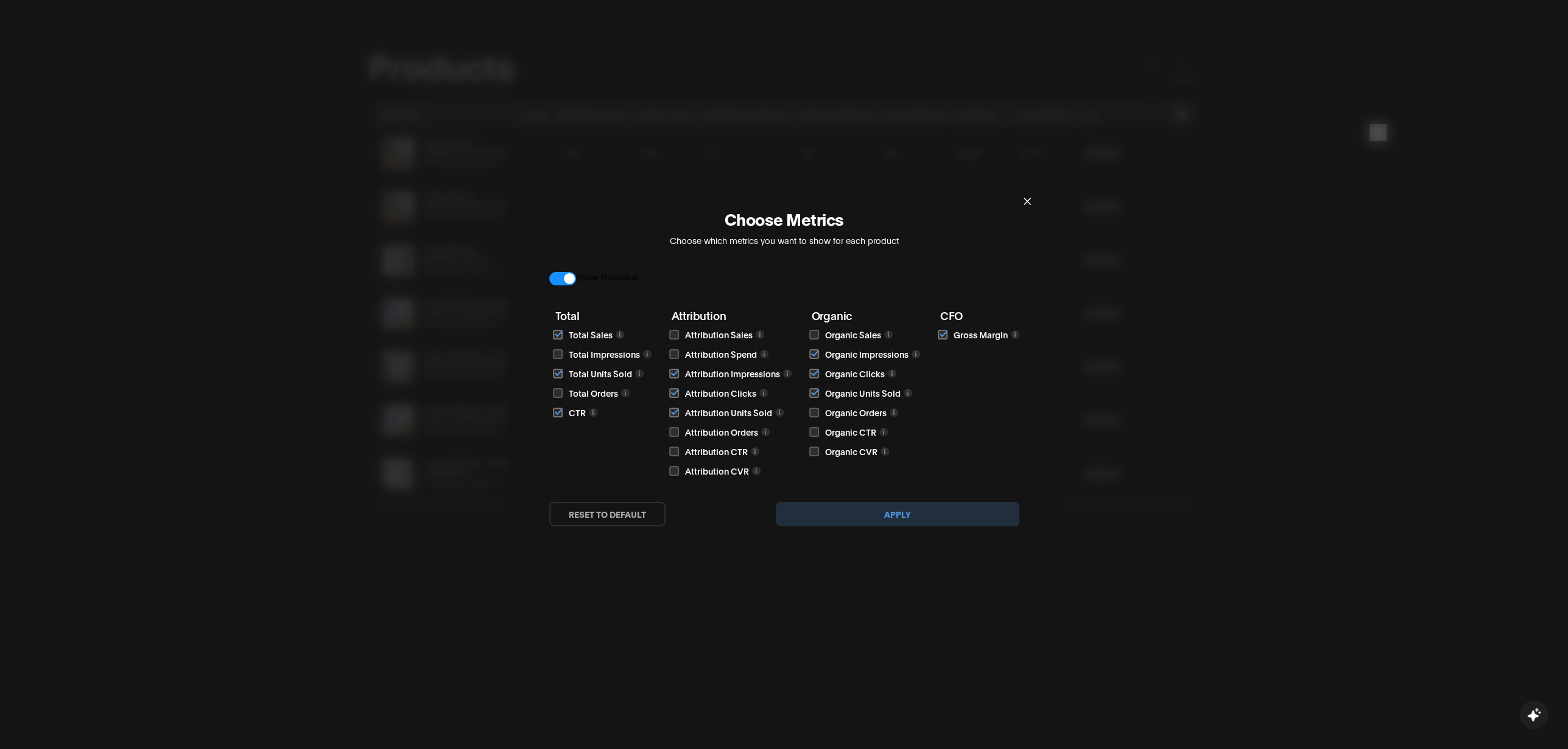
click at [639, 280] on div "Show Historical" at bounding box center [784, 277] width 470 height 14
drag, startPoint x: 578, startPoint y: 280, endPoint x: 646, endPoint y: 283, distance: 68.1
click at [646, 283] on div "Show Historical" at bounding box center [784, 277] width 470 height 14
click at [1374, 132] on div "Choose Metrics Choose which metrics you want to show for each product Show Hist…" at bounding box center [784, 374] width 1568 height 749
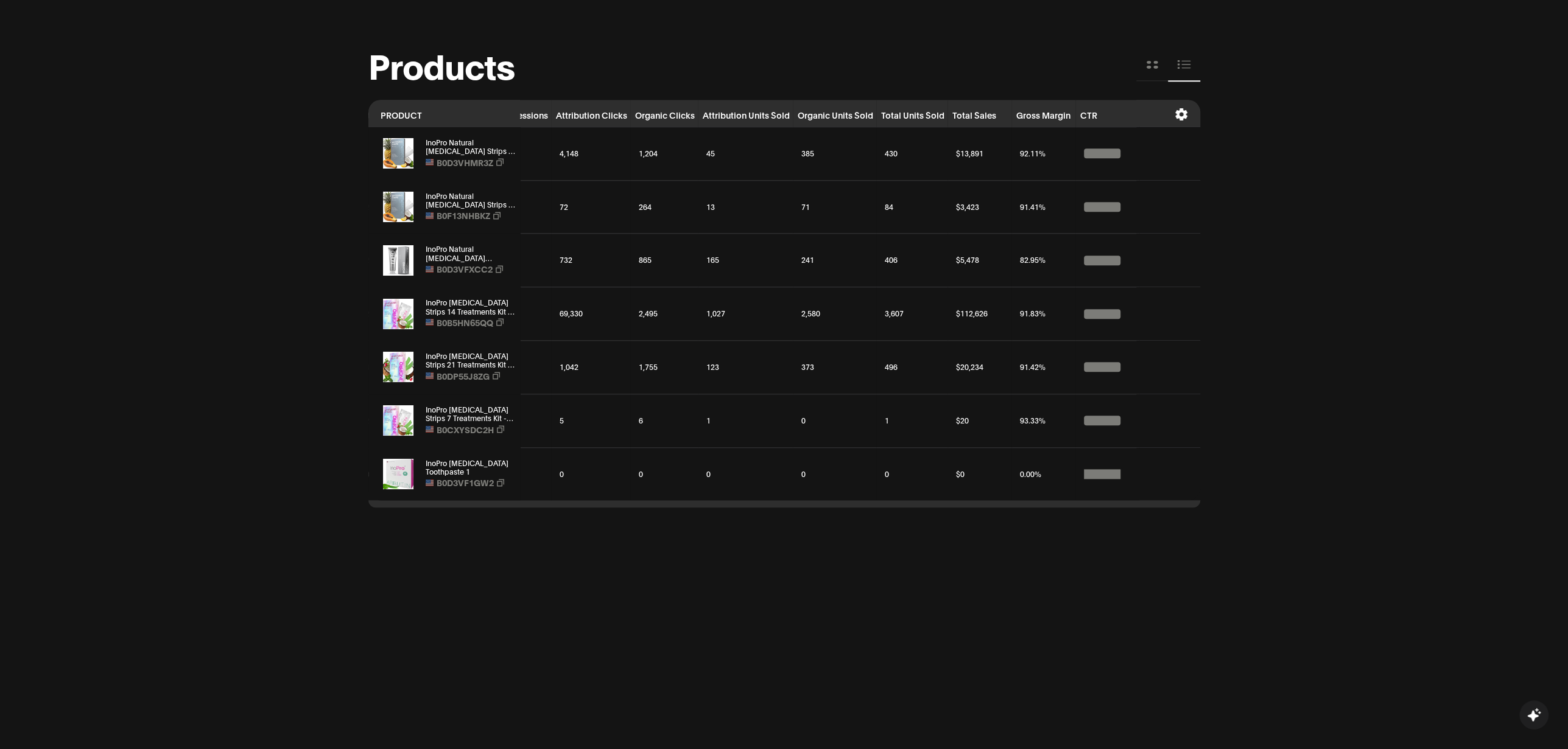
click at [1180, 109] on icon at bounding box center [1180, 115] width 13 height 13
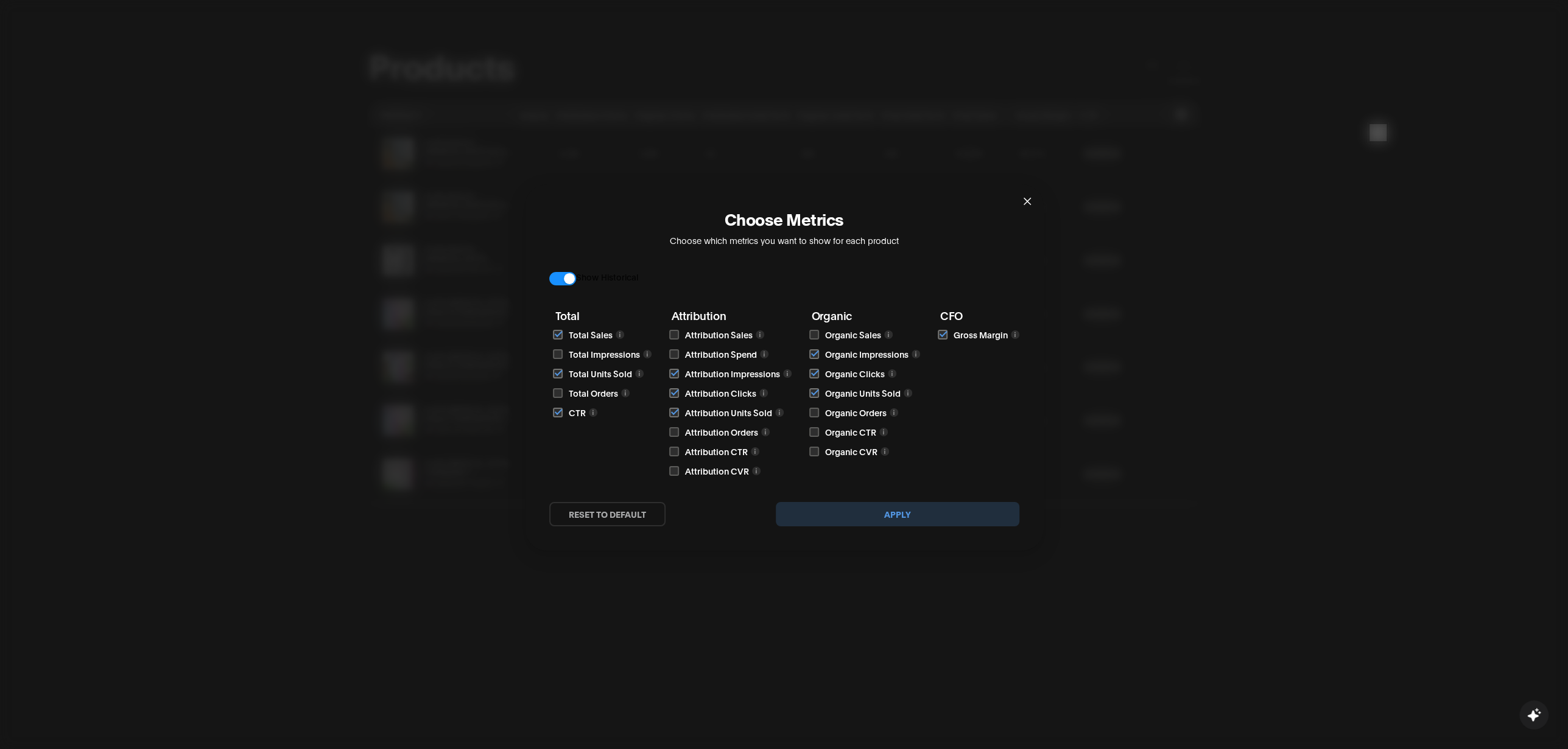
click at [555, 412] on input "checkbox" at bounding box center [557, 413] width 10 height 10
checkbox input "false"
click at [885, 518] on button "Apply" at bounding box center [897, 514] width 243 height 24
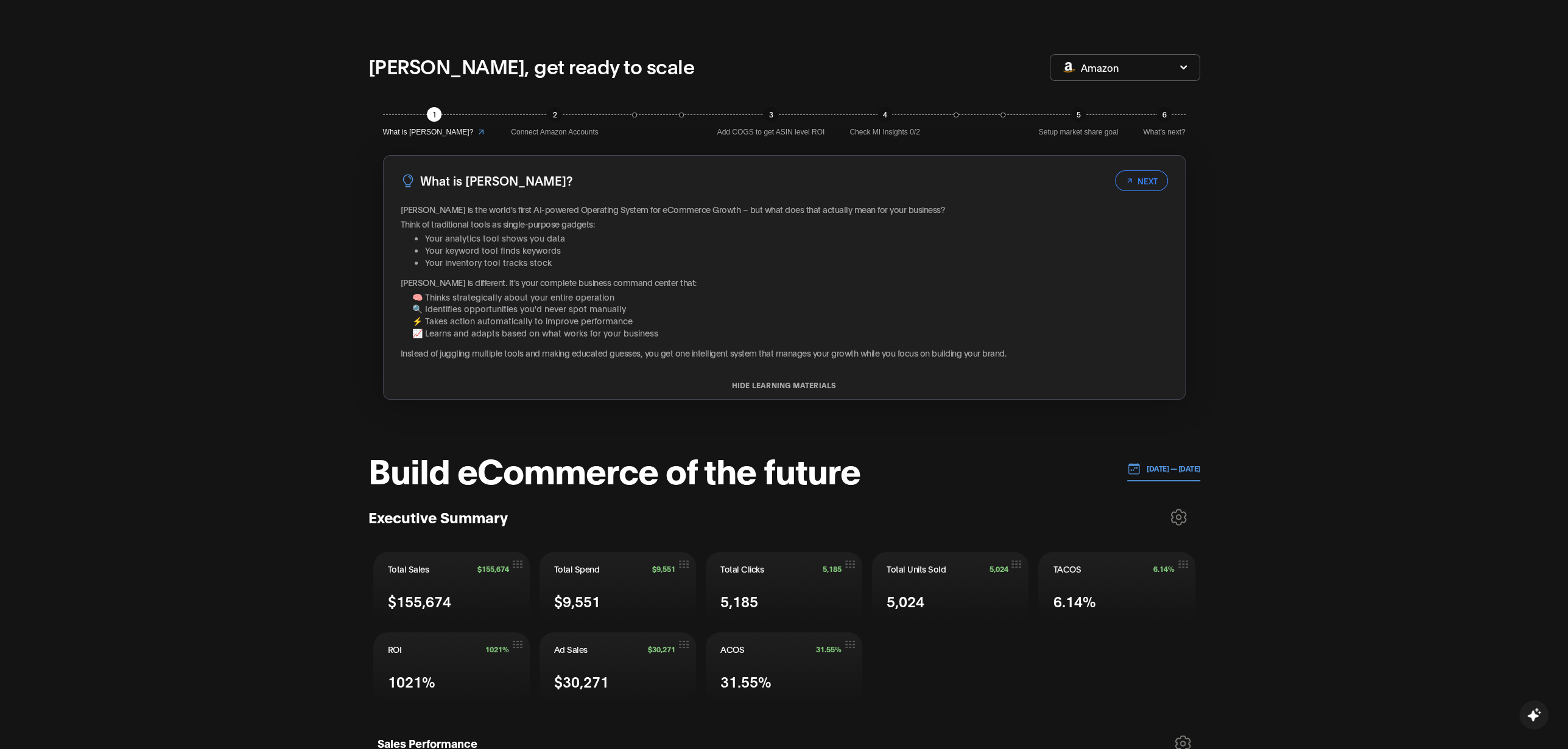
scroll to position [0, 0]
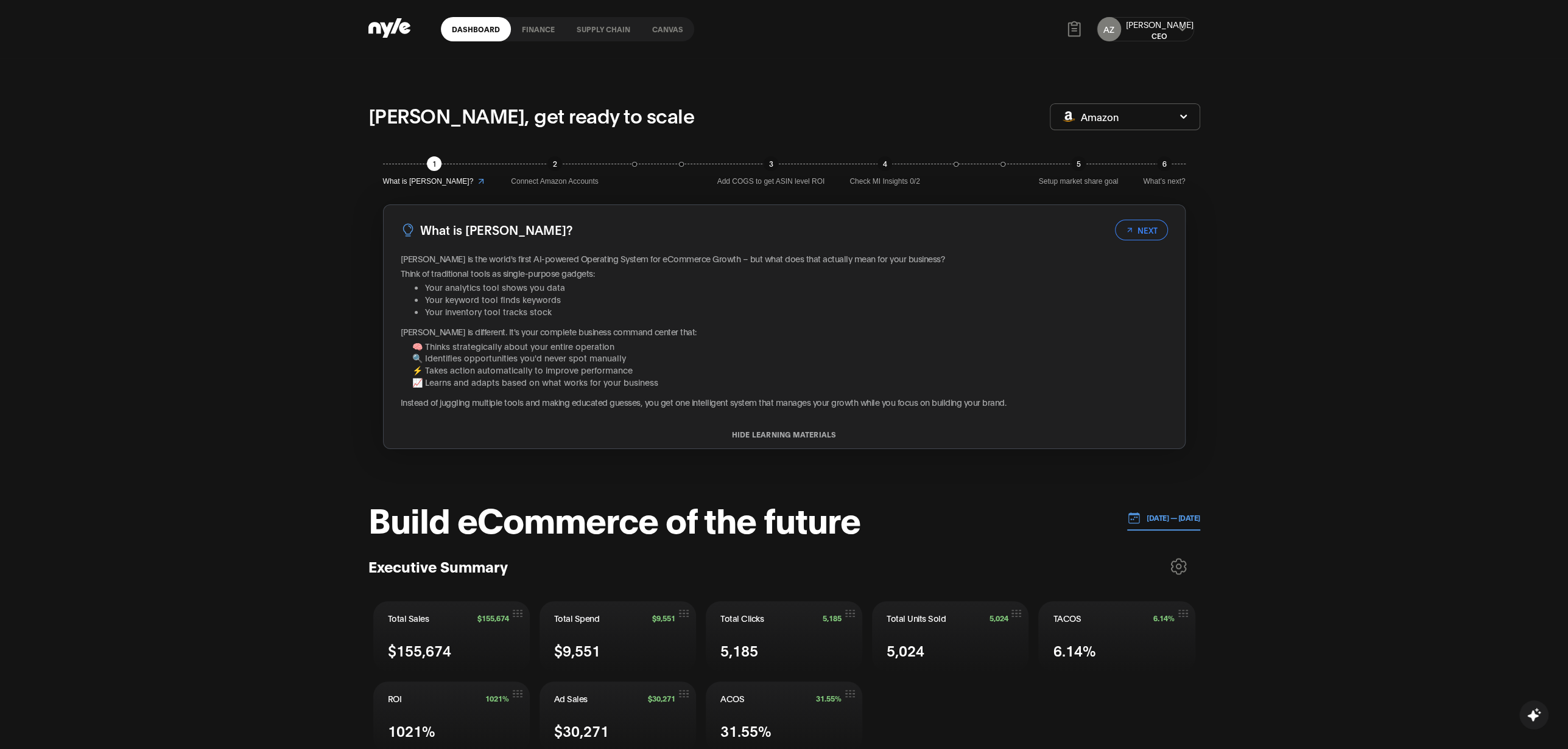
click at [671, 27] on link "Canvas" at bounding box center [667, 29] width 53 height 24
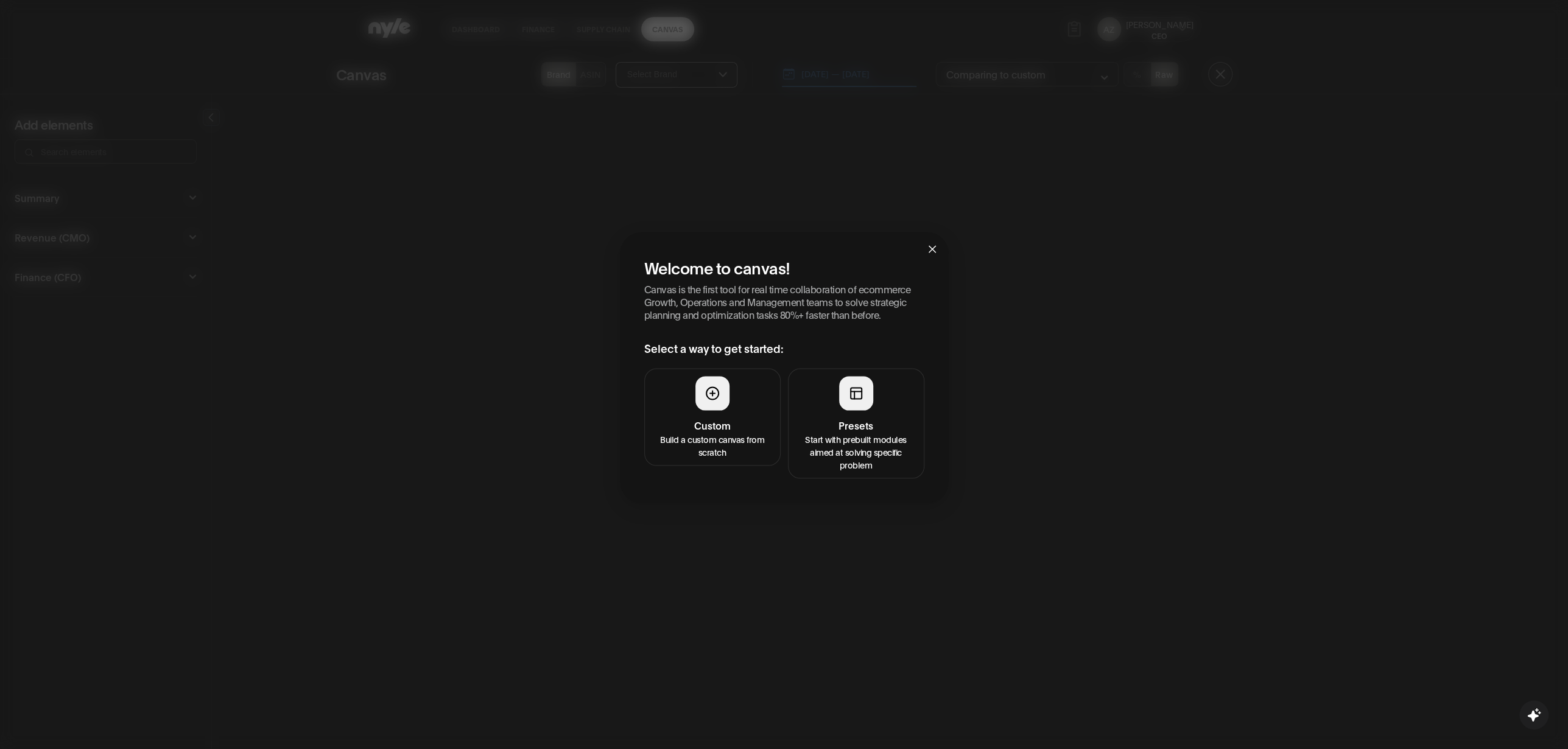
click at [846, 398] on div at bounding box center [856, 393] width 34 height 34
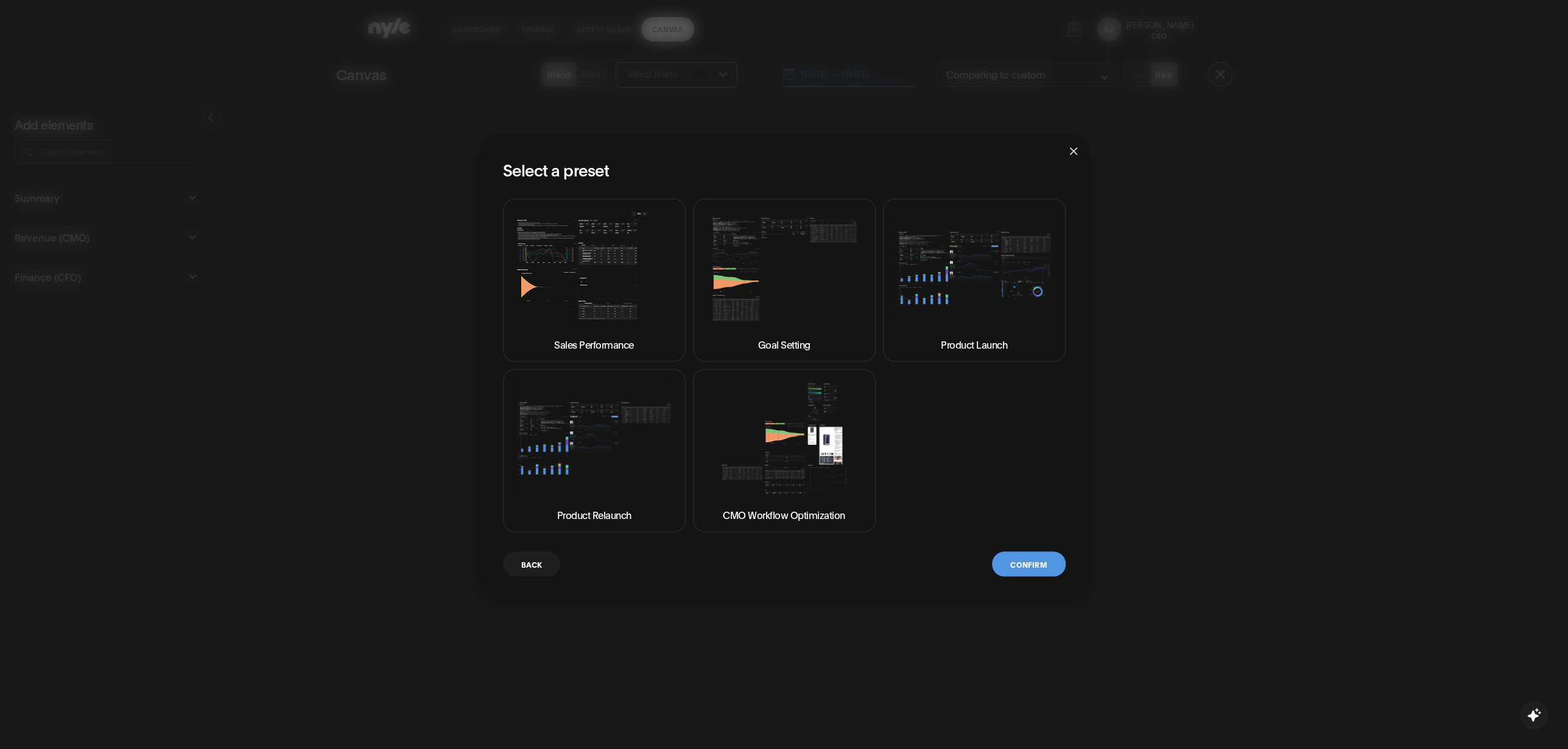
click at [781, 287] on img at bounding box center [784, 269] width 162 height 121
click at [1031, 558] on button "Confirm" at bounding box center [1028, 564] width 73 height 25
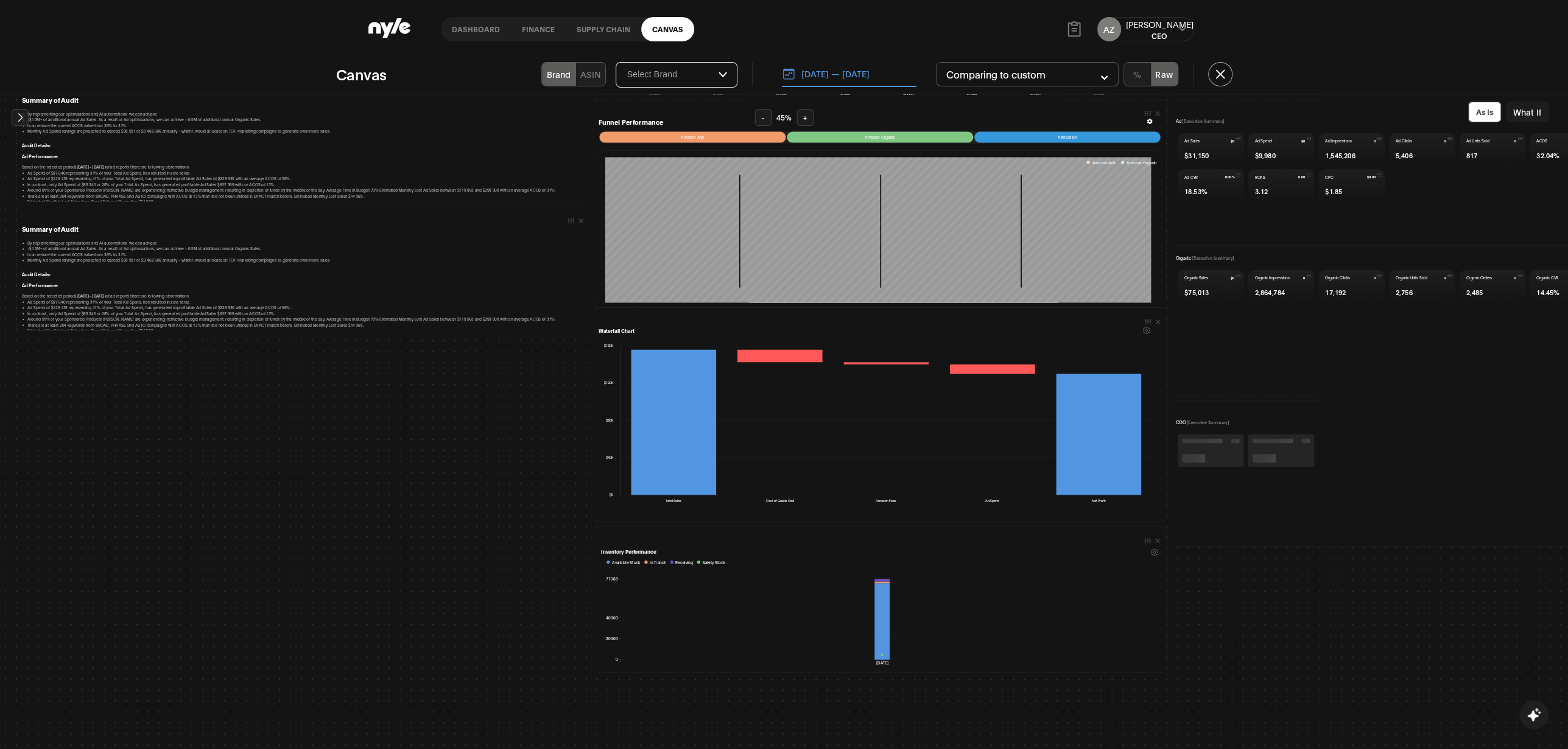
scroll to position [203, 0]
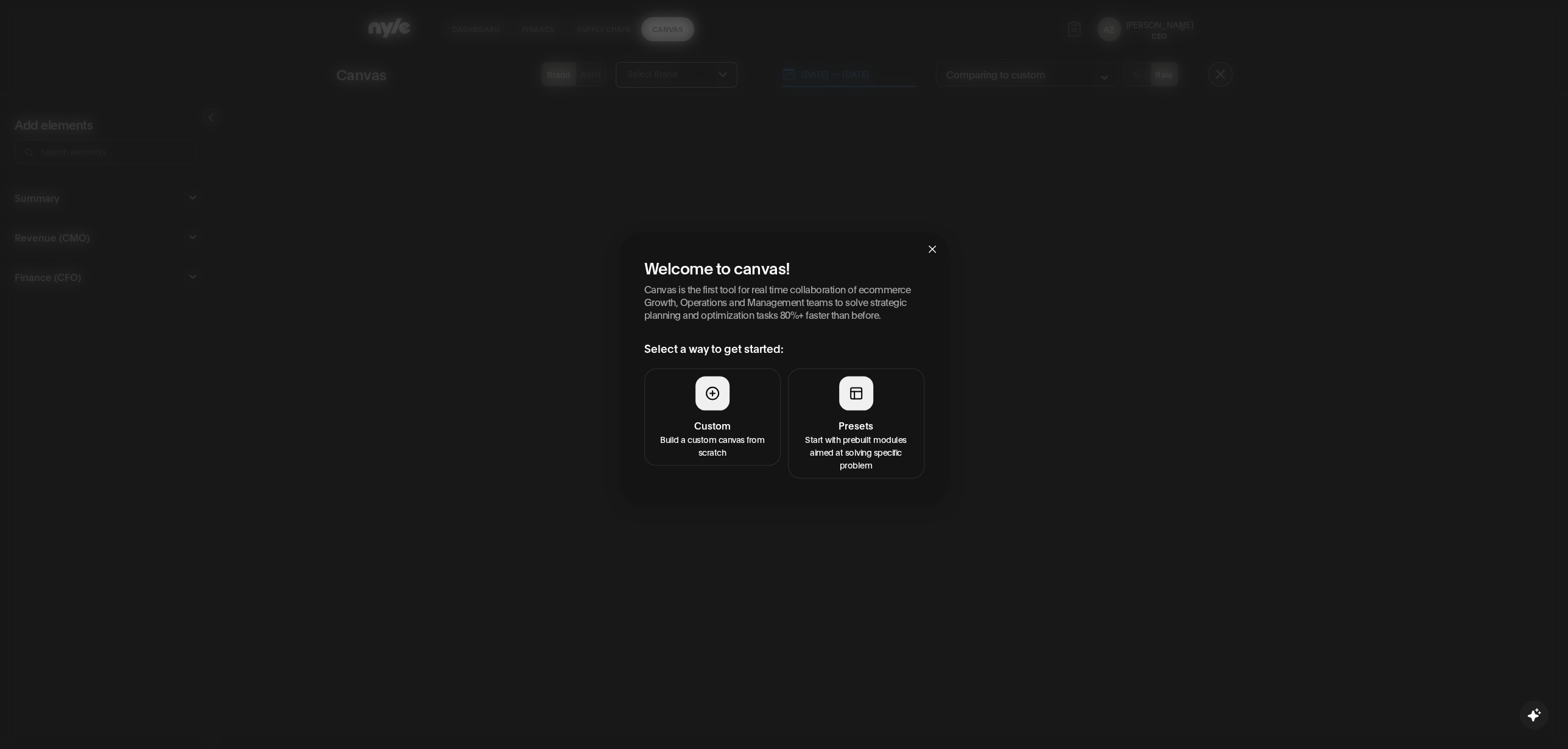
click at [863, 388] on div at bounding box center [856, 393] width 34 height 34
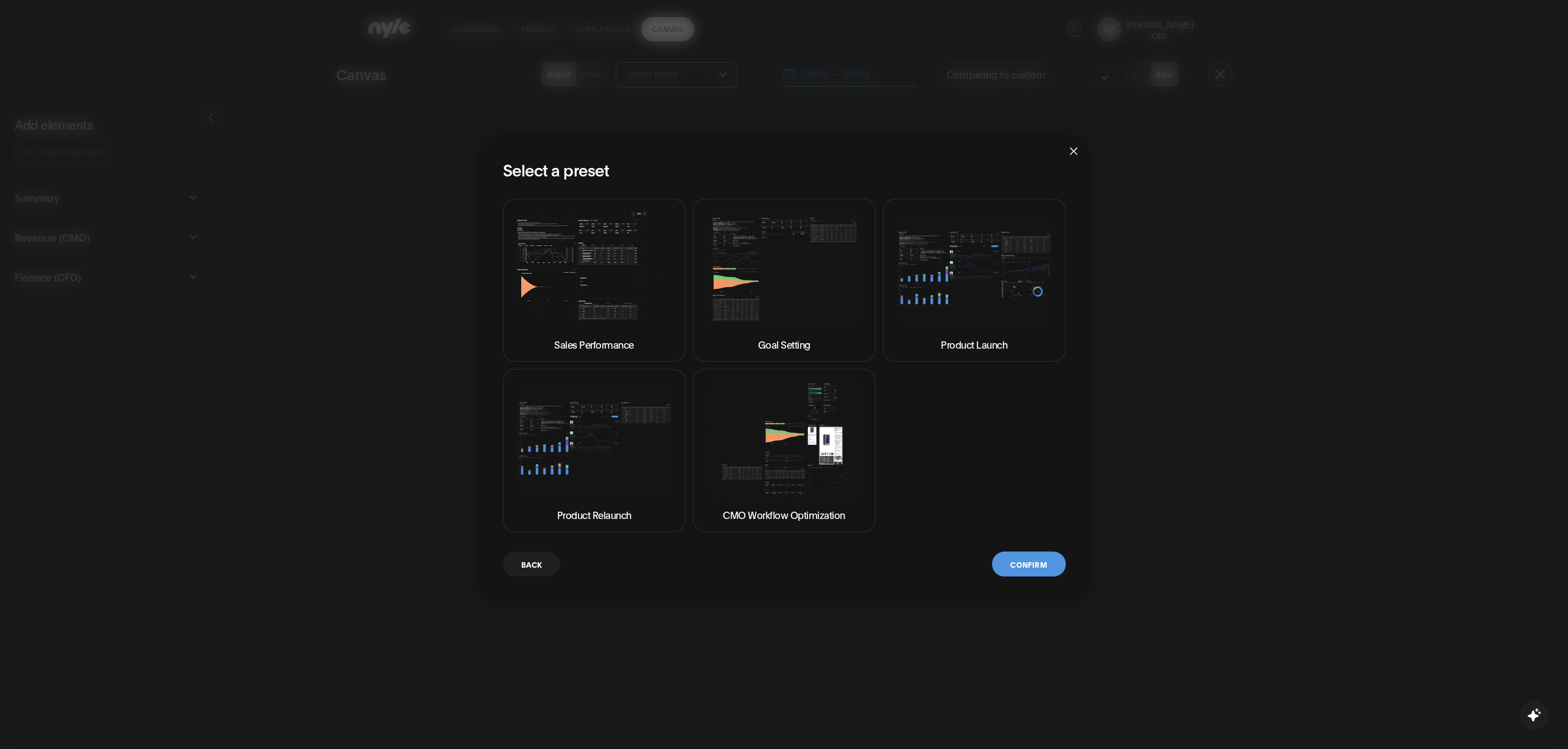
click at [945, 295] on img at bounding box center [974, 268] width 162 height 121
click at [1037, 562] on button "Confirm" at bounding box center [1028, 564] width 73 height 25
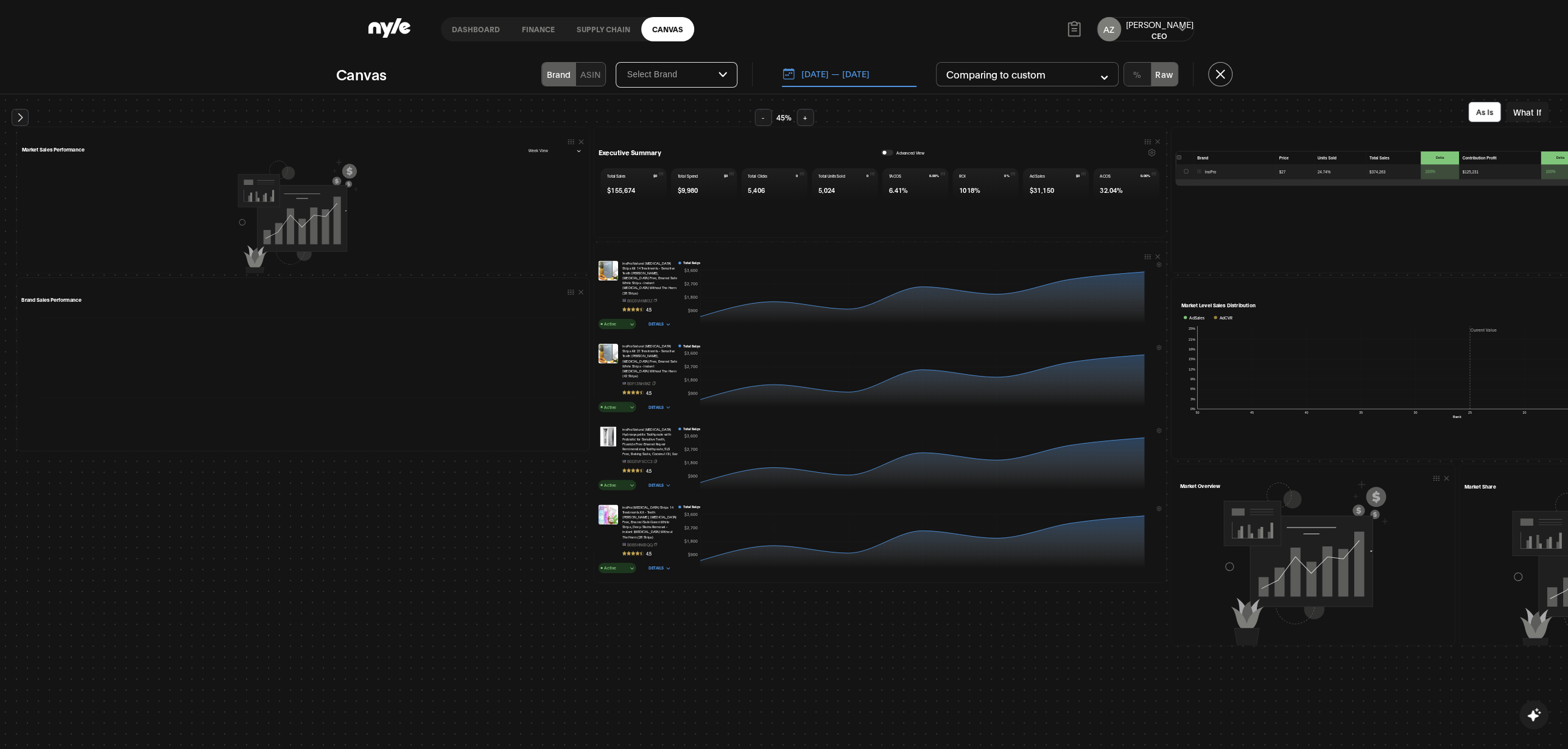
scroll to position [23, 0]
click at [630, 320] on span "button" at bounding box center [632, 323] width 4 height 6
click at [501, 336] on icon at bounding box center [302, 359] width 562 height 96
click at [1524, 113] on button "What If" at bounding box center [1527, 111] width 43 height 21
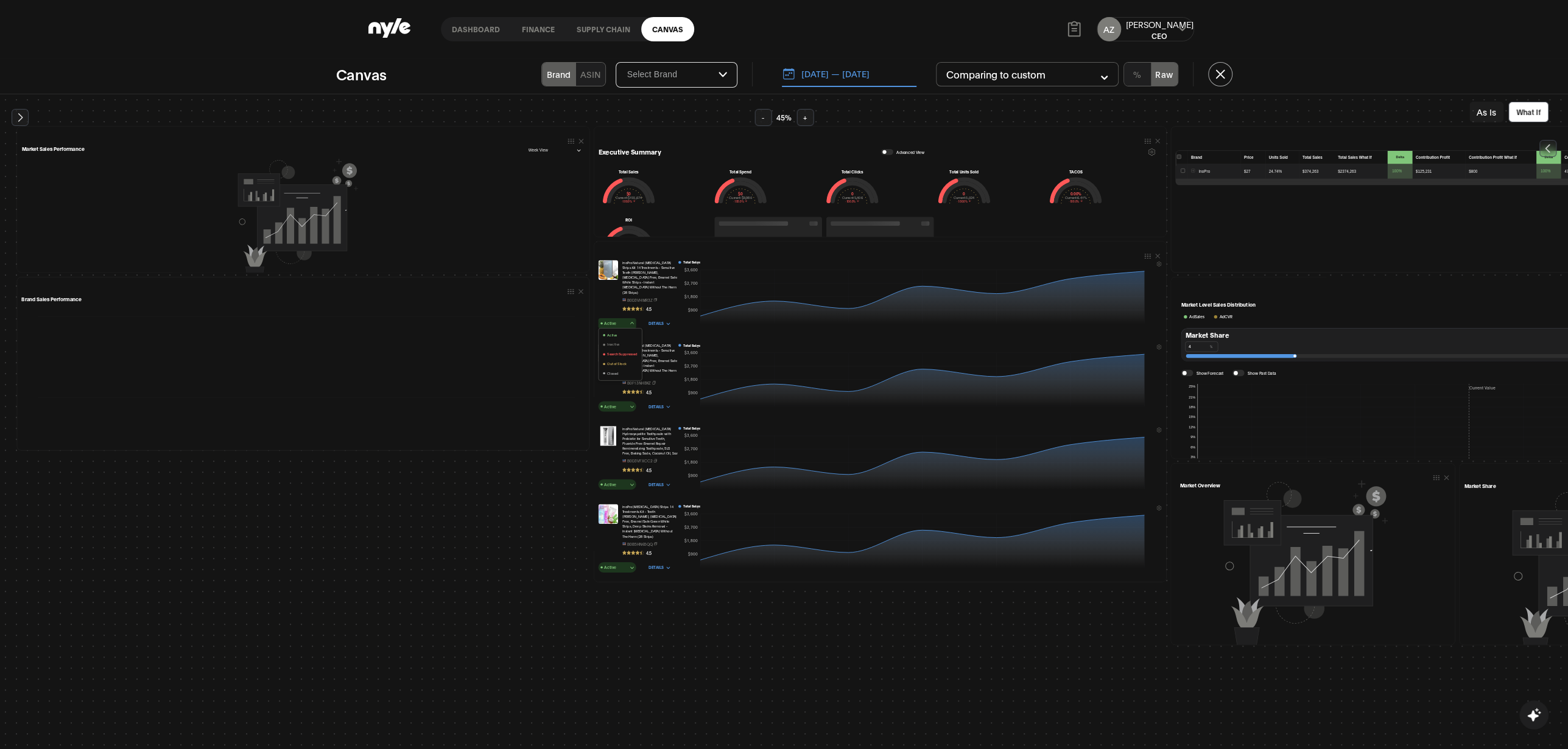
click at [1483, 110] on button "As Is" at bounding box center [1486, 111] width 34 height 21
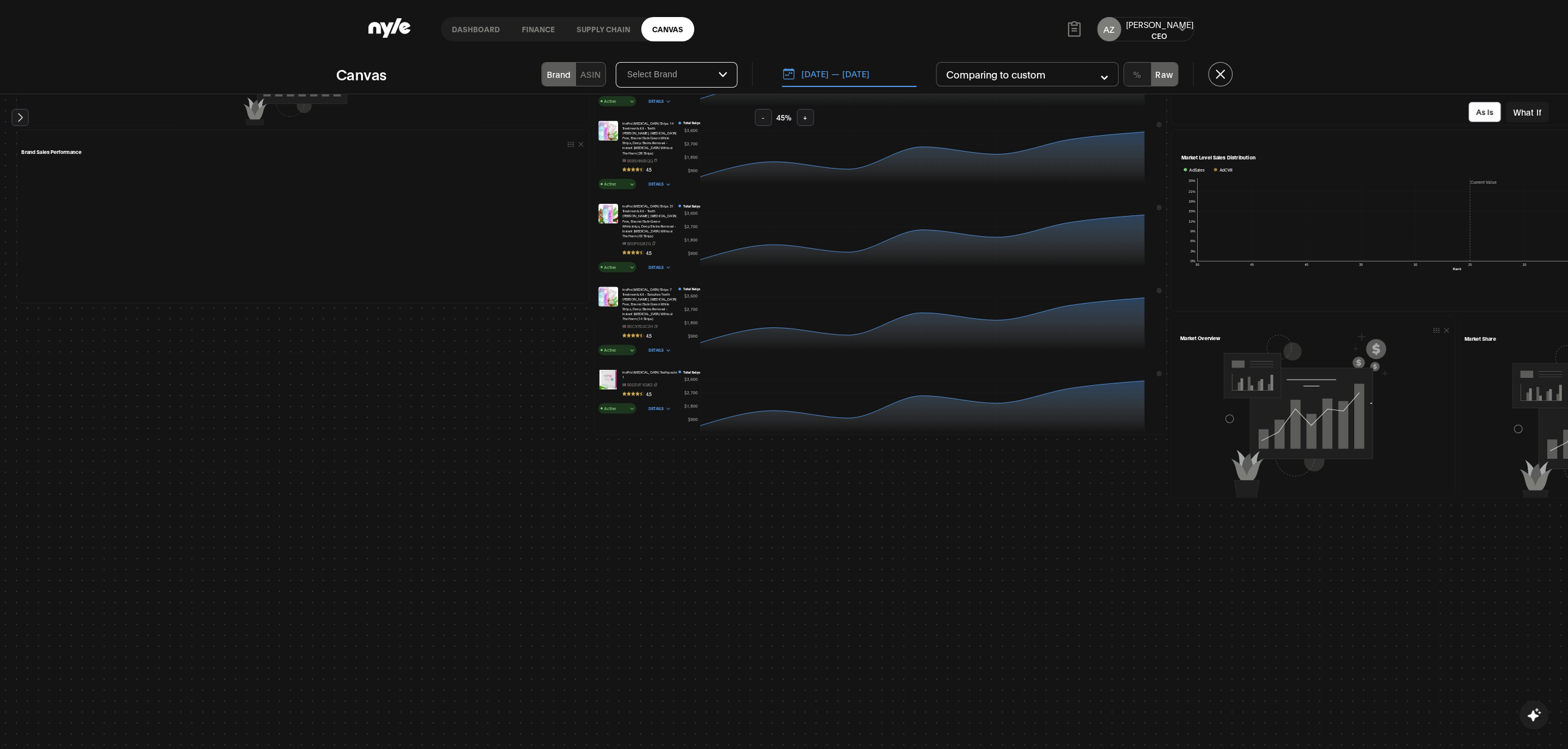
scroll to position [139, 0]
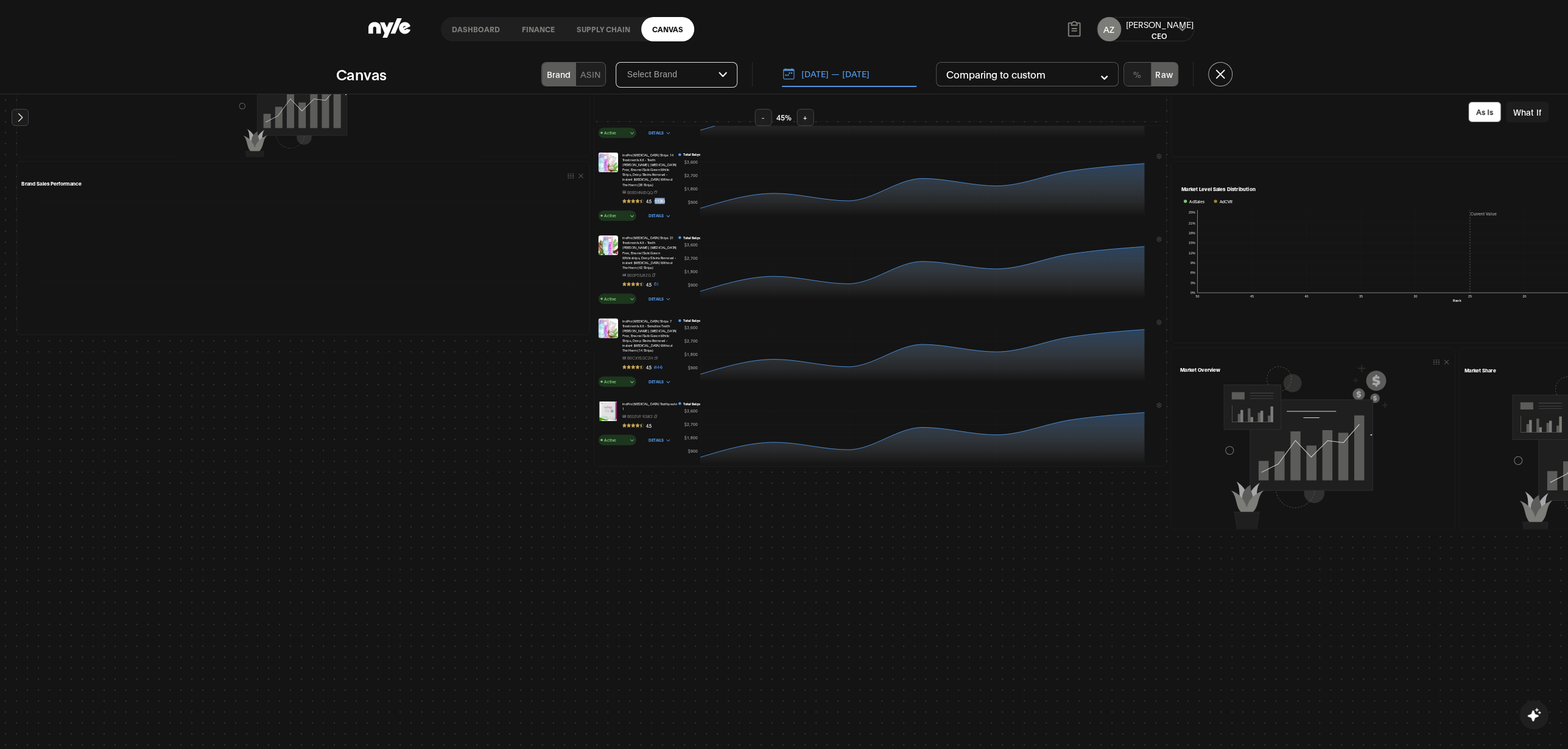
drag, startPoint x: 653, startPoint y: 187, endPoint x: 668, endPoint y: 187, distance: 15.0
click at [668, 187] on div "InoPro Teeth Whitening Strips 14 Treatments Kit - Teeth Whitener, Peroxide Free…" at bounding box center [650, 179] width 56 height 52
click at [533, 266] on icon at bounding box center [302, 243] width 562 height 96
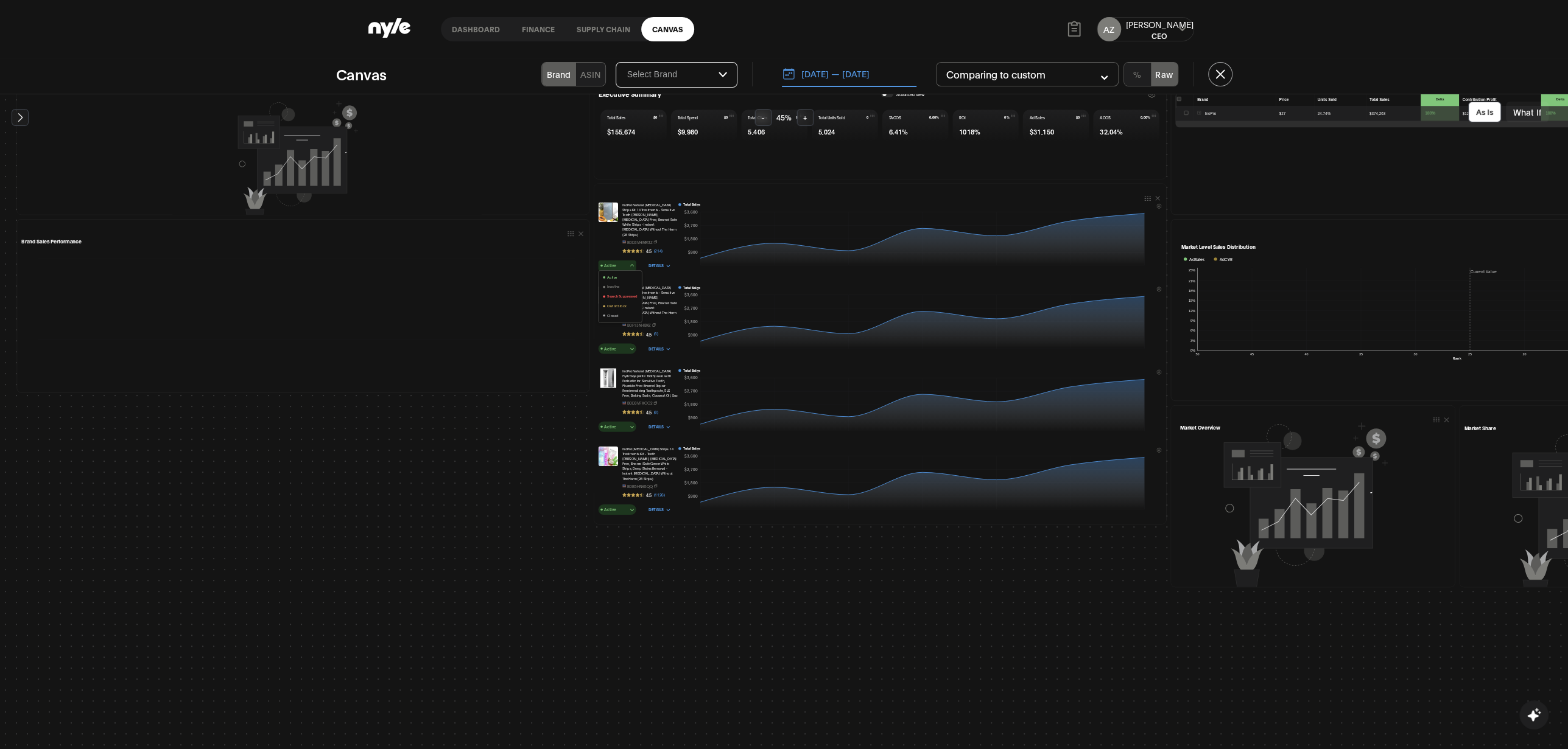
scroll to position [0, 0]
